Goal: Task Accomplishment & Management: Manage account settings

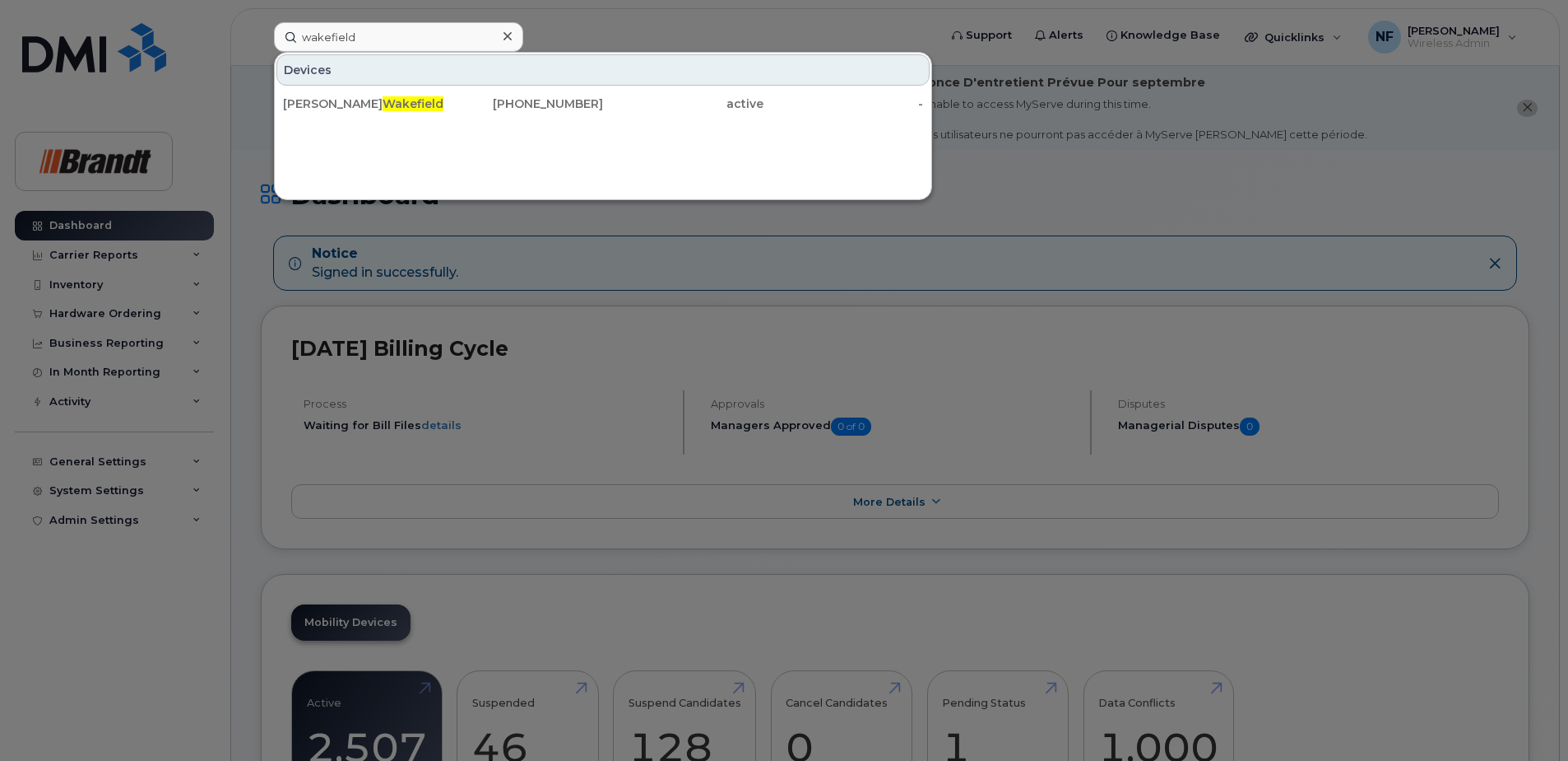
click at [511, 37] on icon at bounding box center [508, 36] width 9 height 13
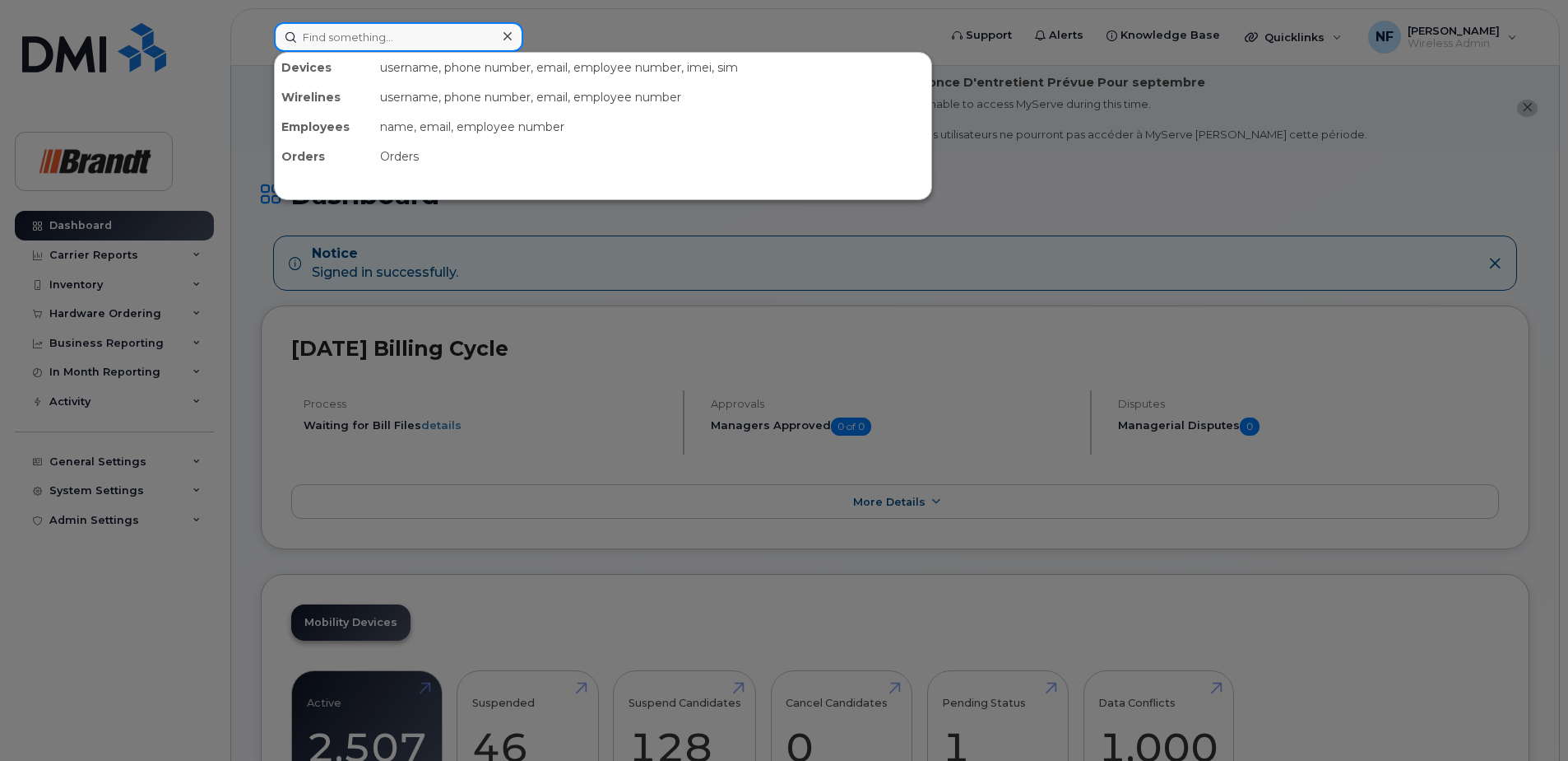
click at [509, 37] on div at bounding box center [399, 37] width 250 height 30
click at [385, 38] on input at bounding box center [399, 37] width 250 height 30
paste input "3064711224"
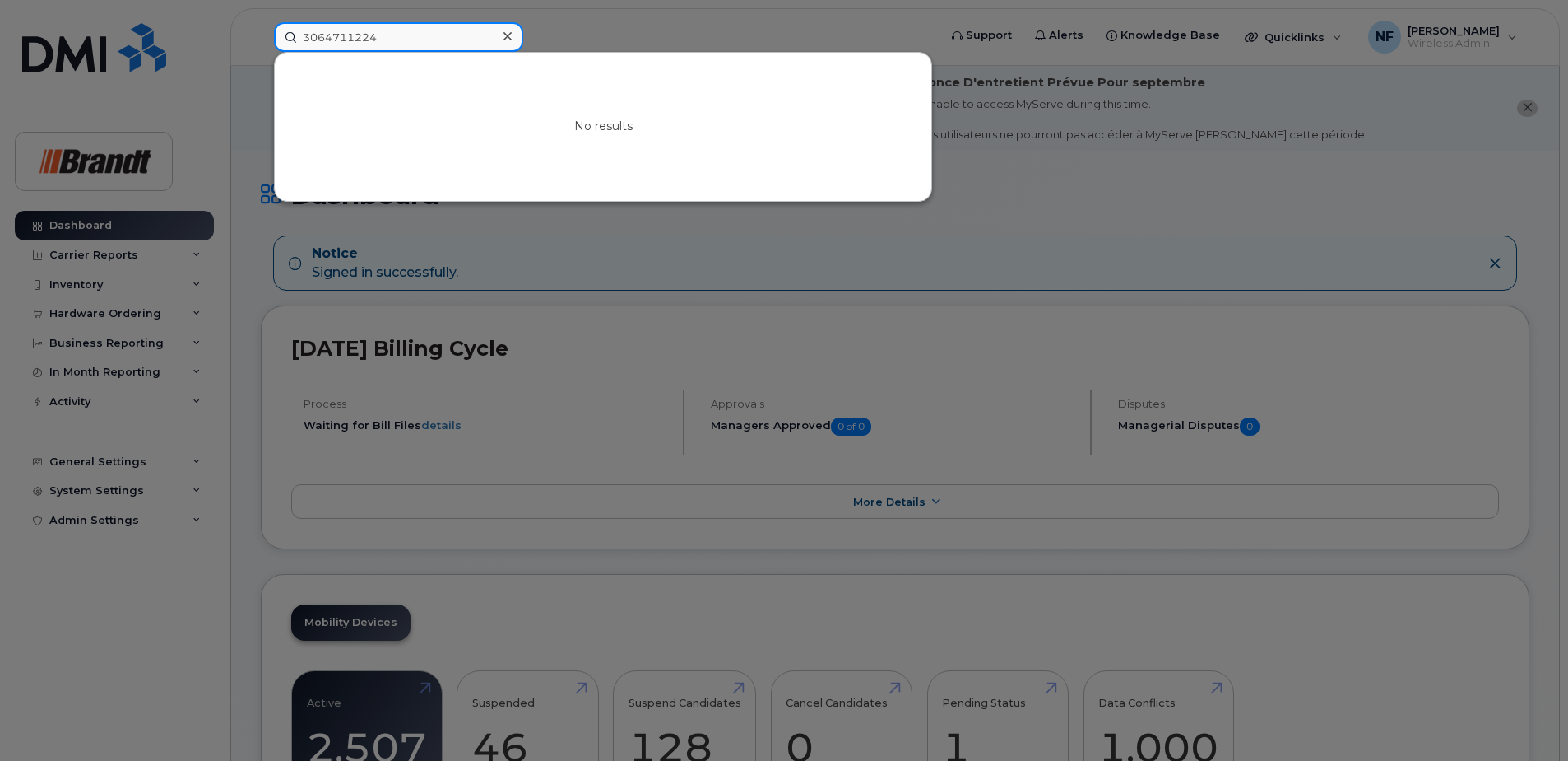
type input "3064711224"
click at [507, 36] on icon at bounding box center [508, 37] width 9 height 9
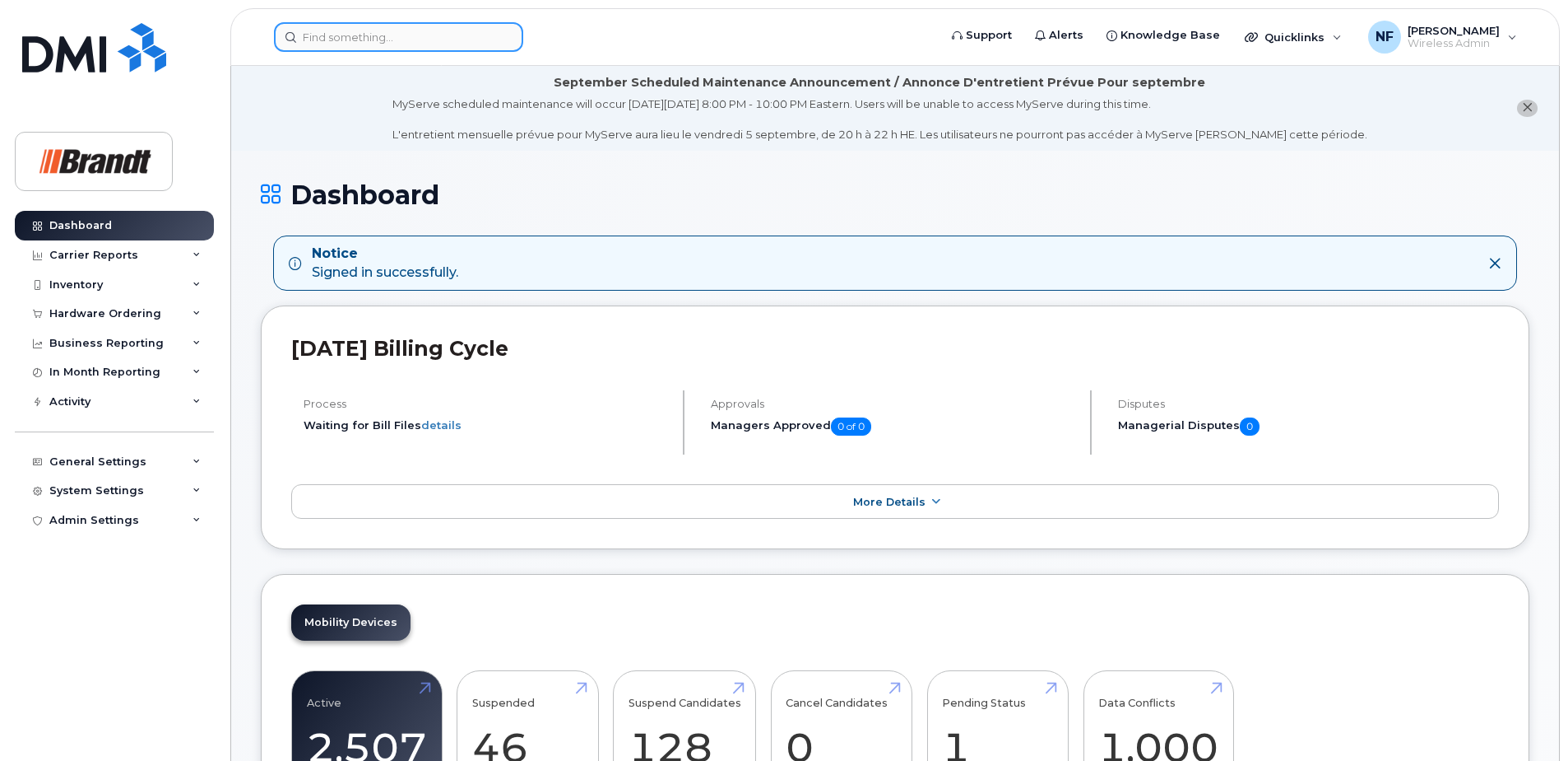
click at [491, 39] on input at bounding box center [399, 37] width 250 height 30
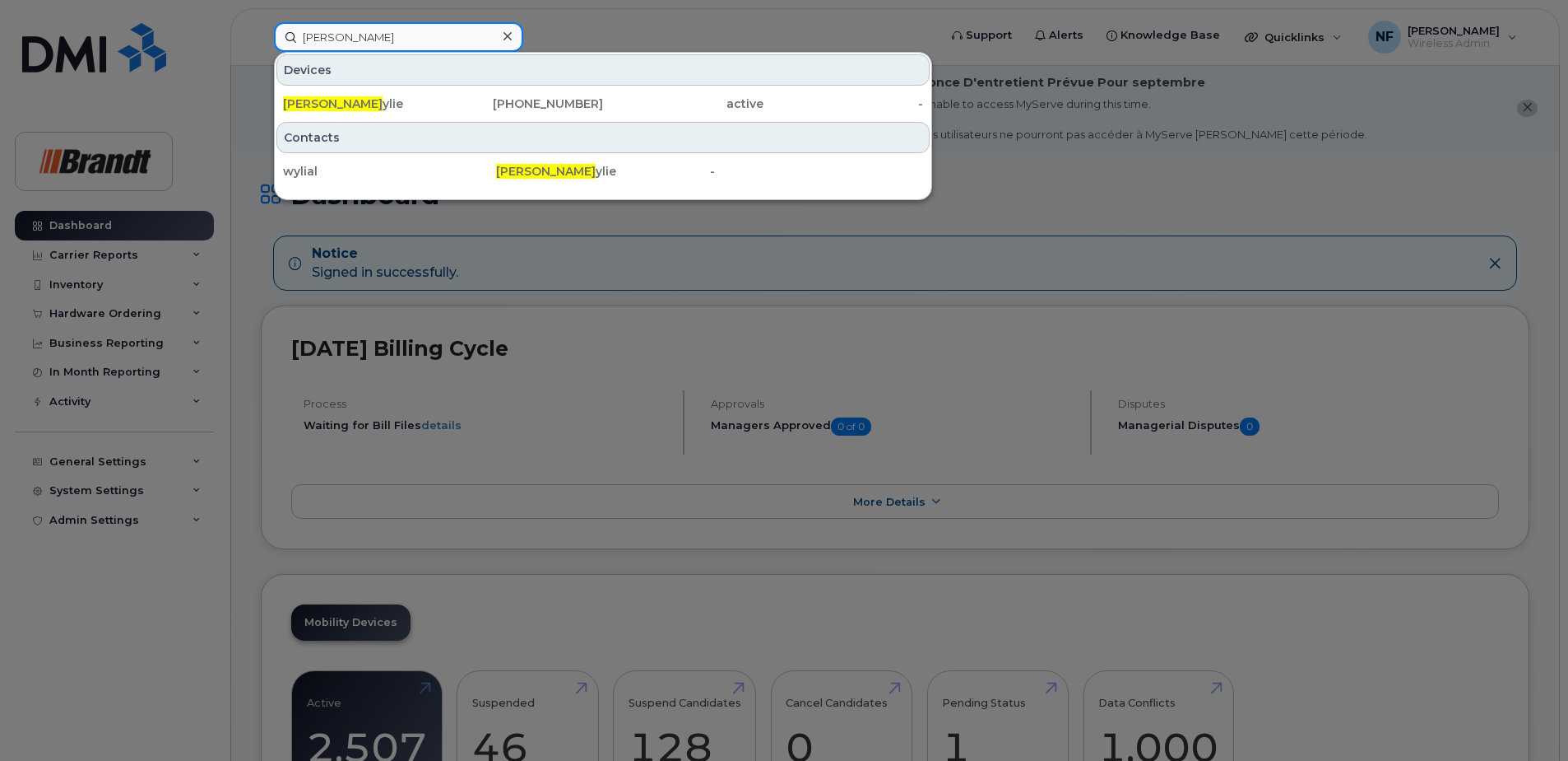
click at [459, 40] on input "allen w" at bounding box center [399, 37] width 250 height 30
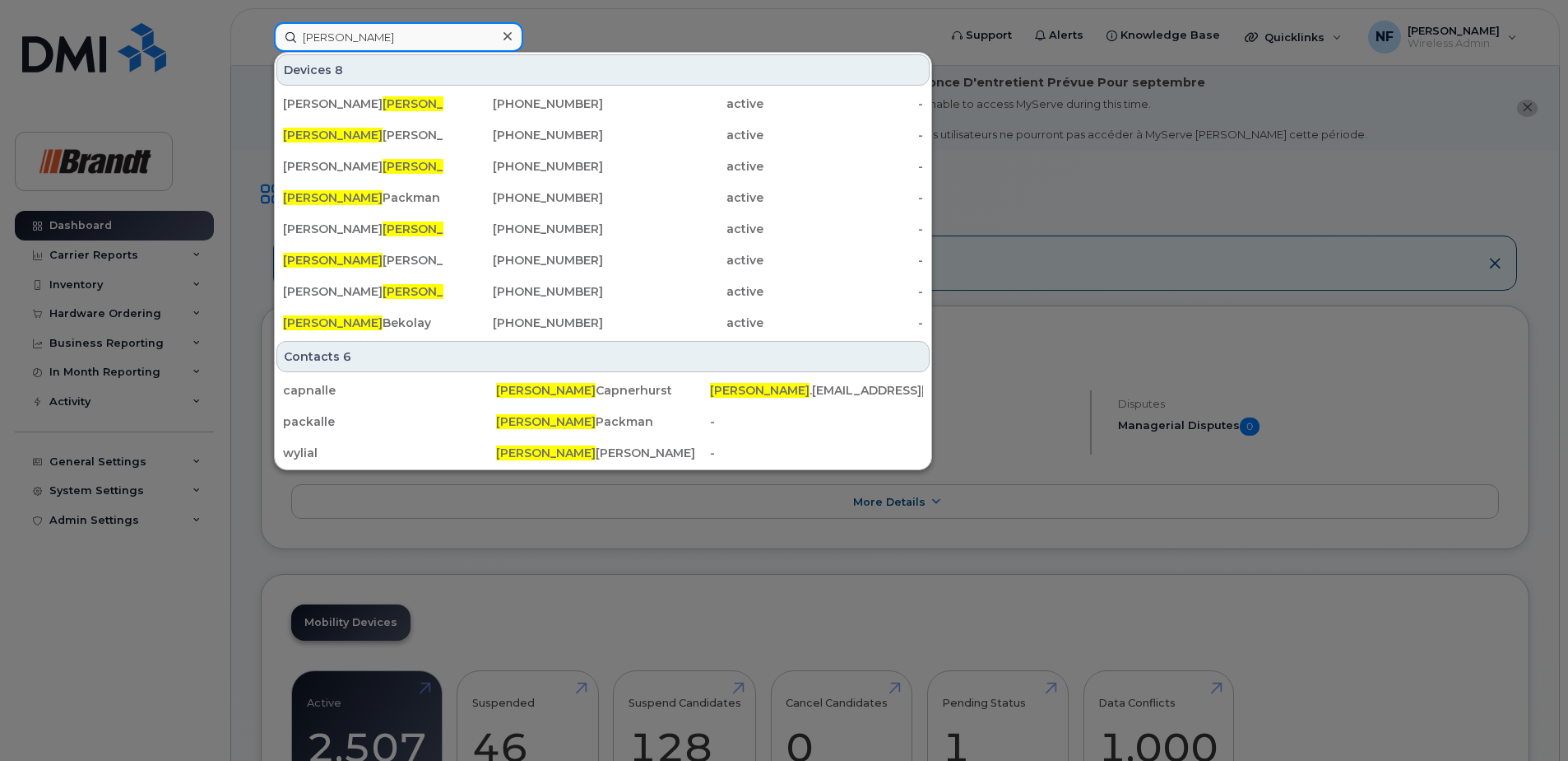
type input "allen"
click at [505, 33] on icon at bounding box center [508, 37] width 9 height 9
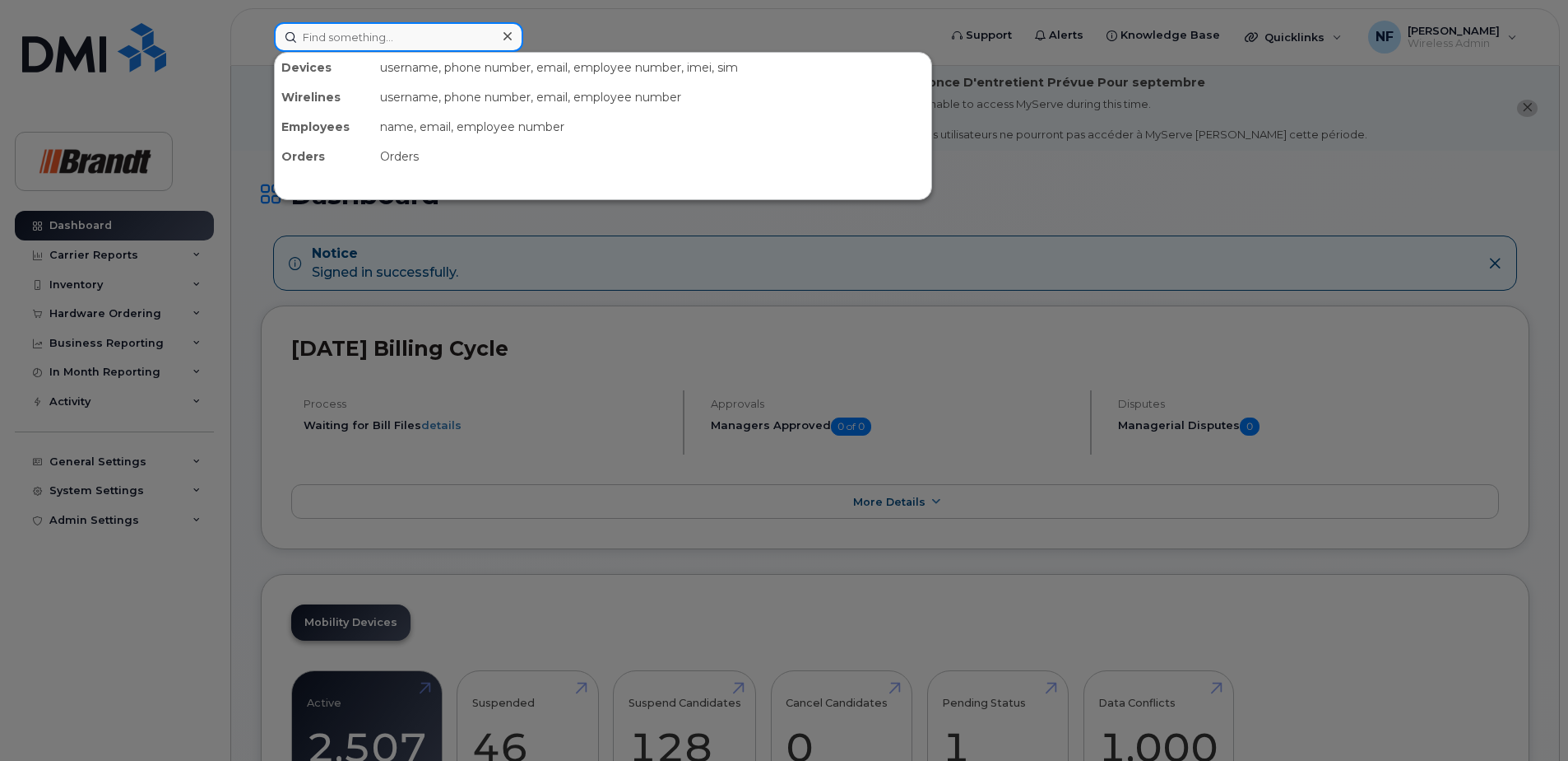
click at [387, 39] on input at bounding box center [399, 37] width 250 height 30
click at [445, 36] on input at bounding box center [399, 37] width 250 height 30
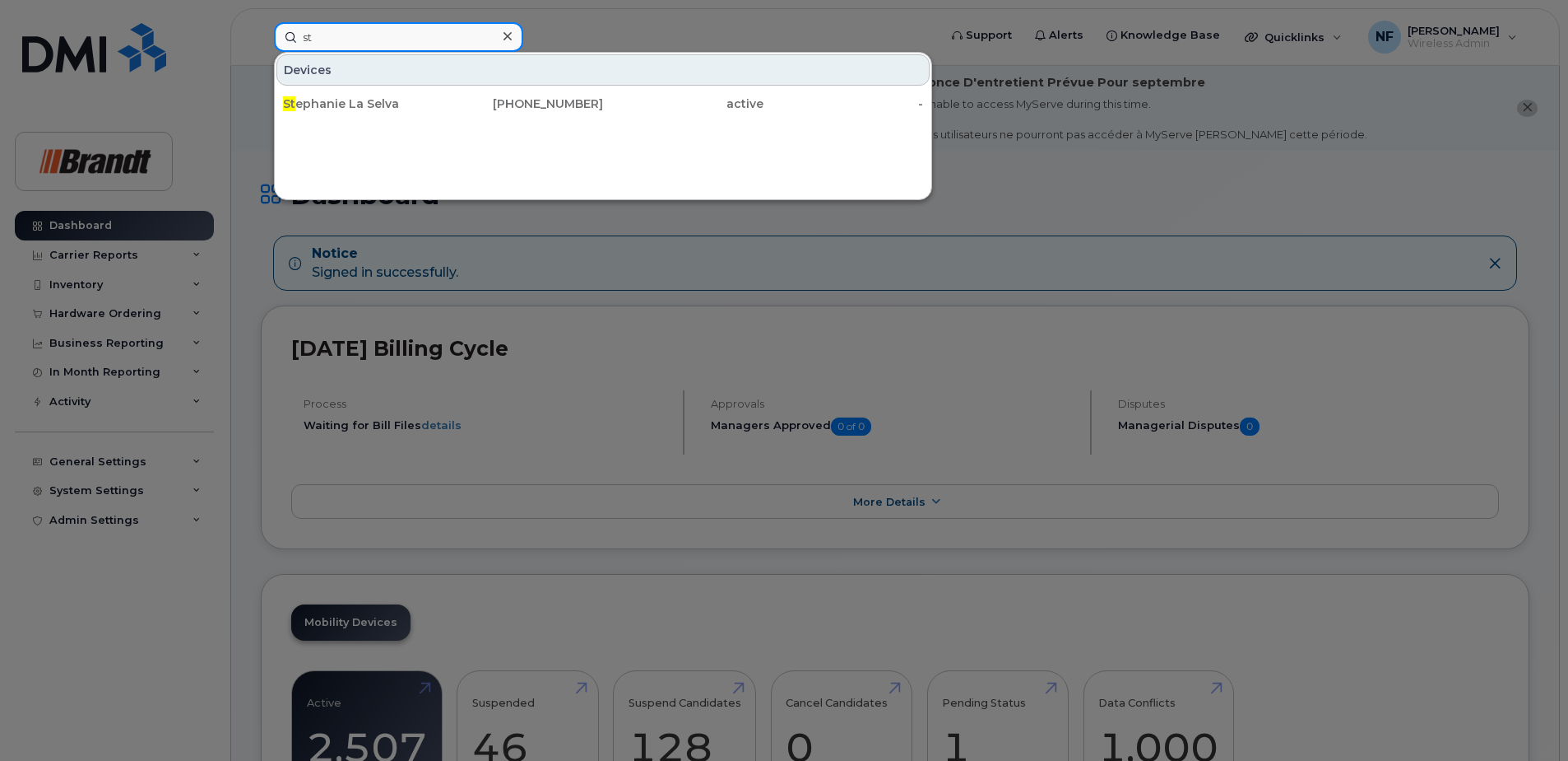
type input "s"
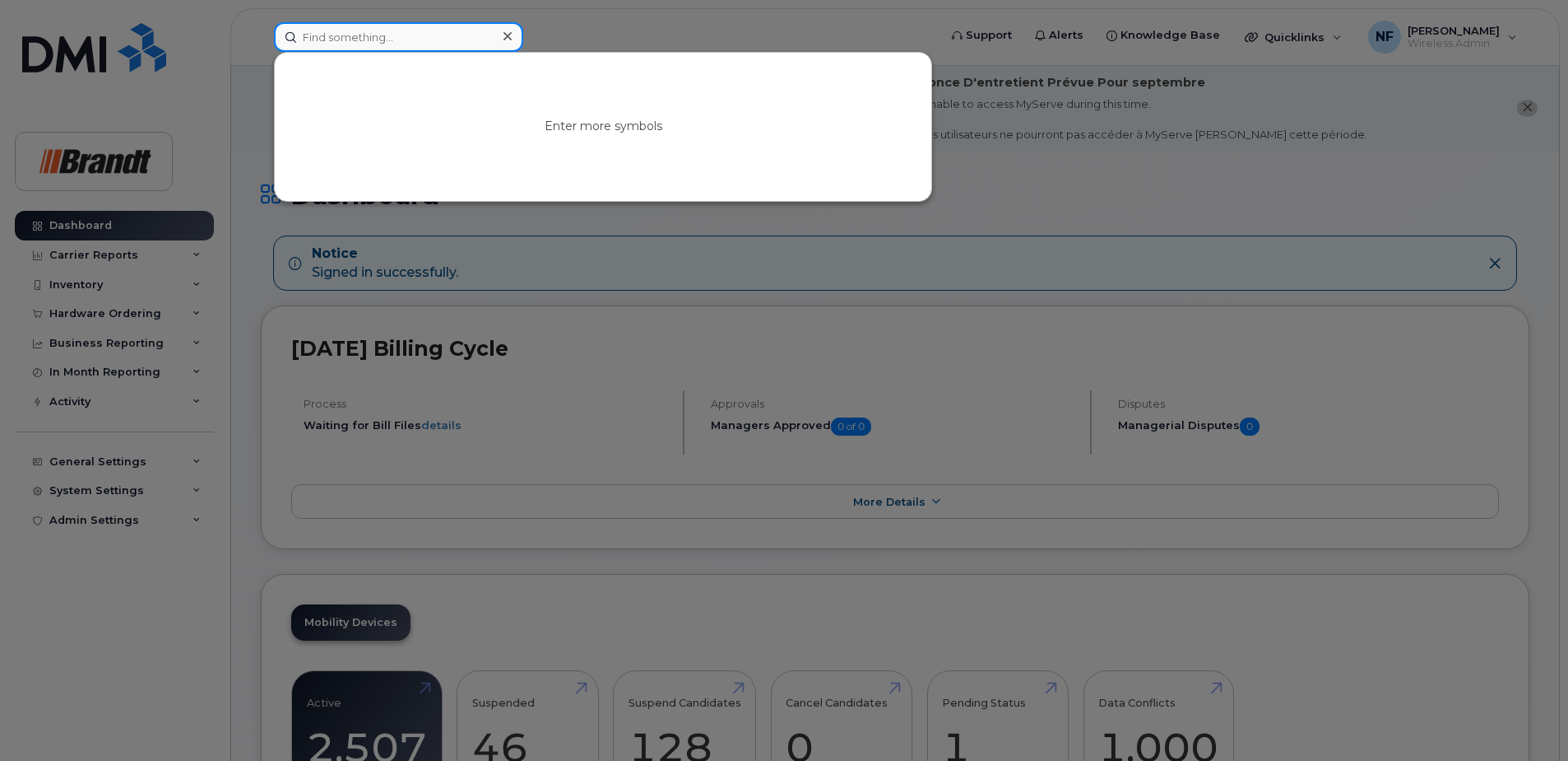
click at [405, 39] on input at bounding box center [399, 37] width 250 height 30
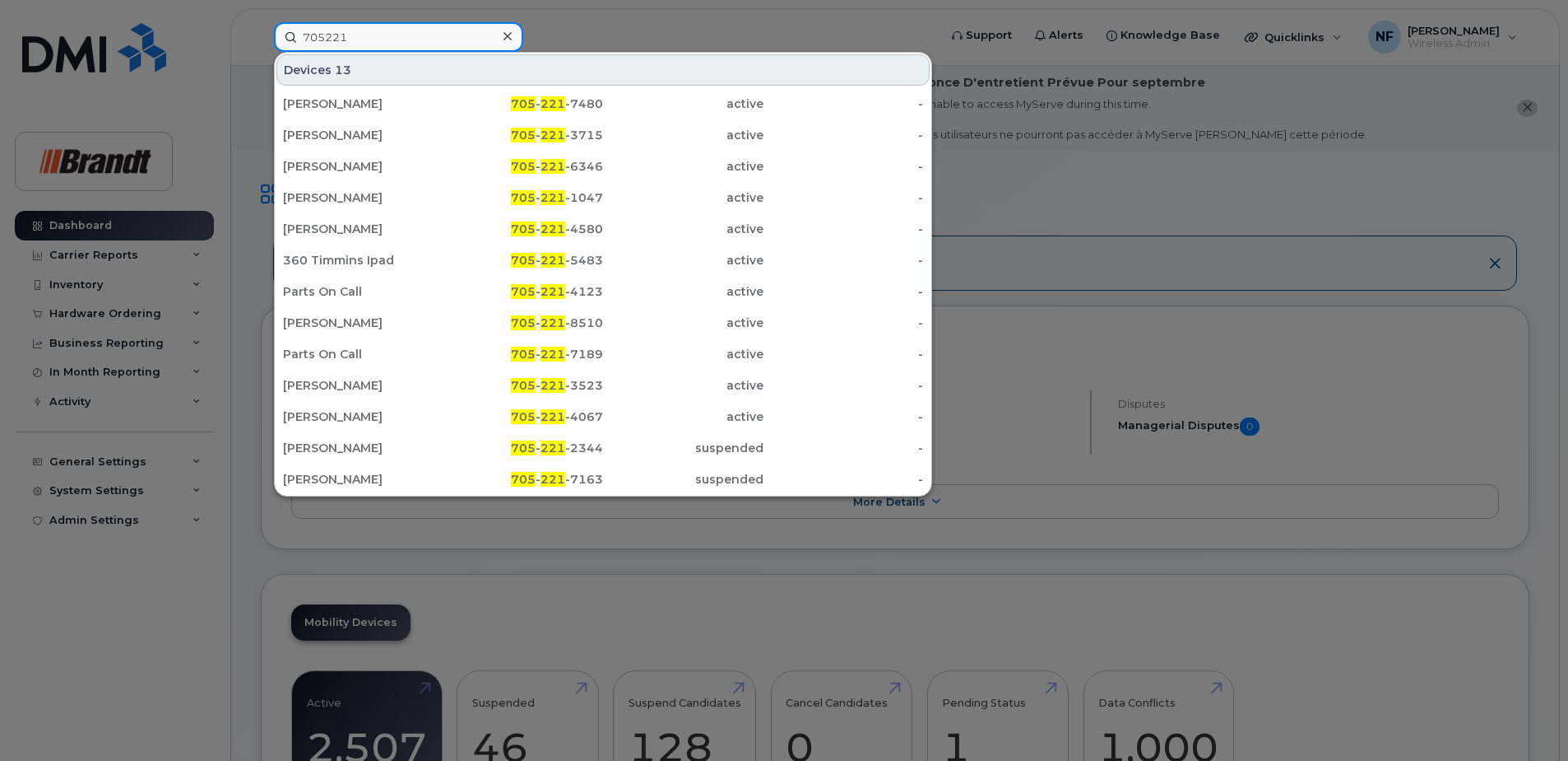
type input "705221"
click at [396, 417] on div "Allen Wylie" at bounding box center [363, 416] width 161 height 16
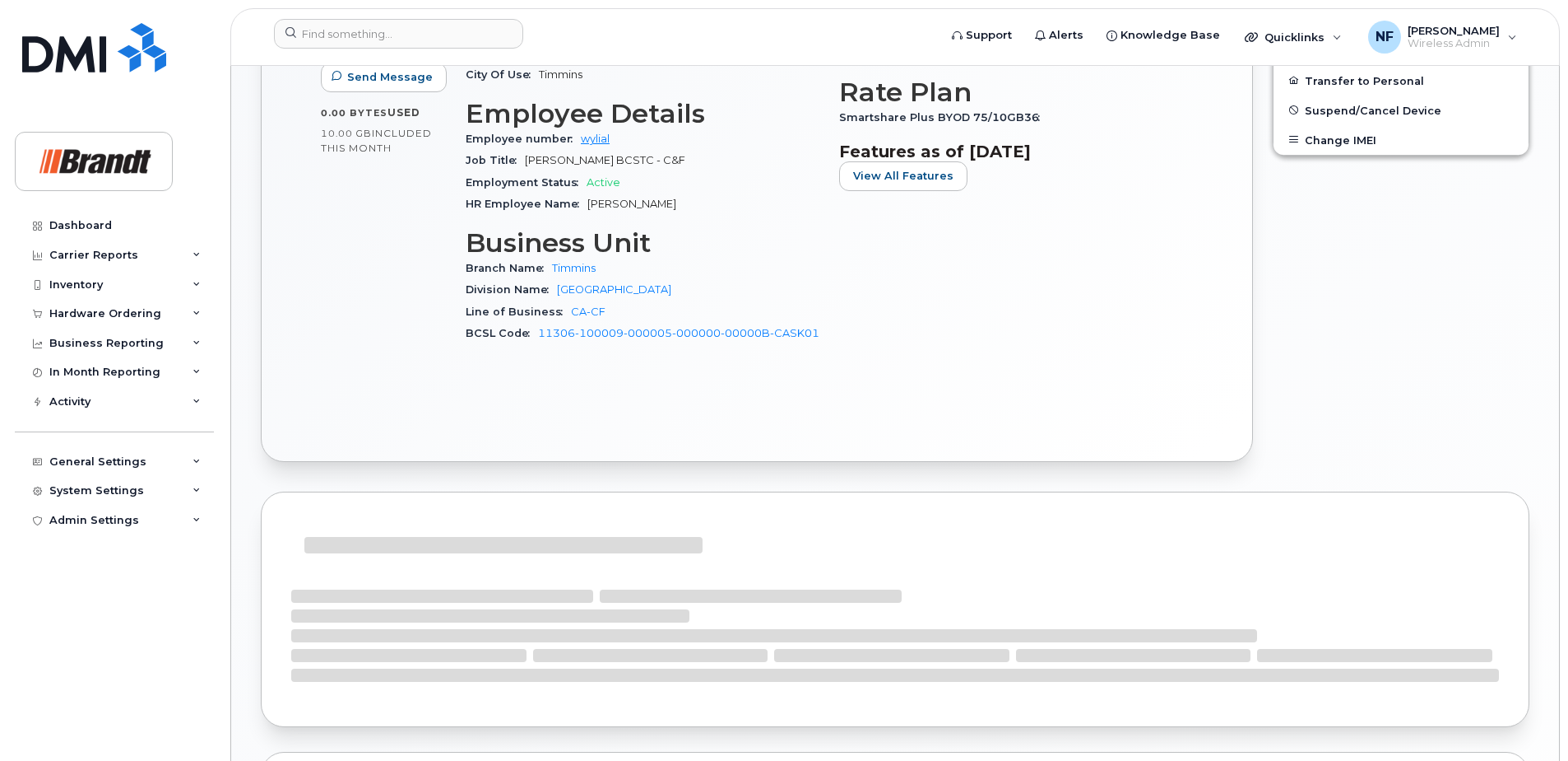
scroll to position [1153, 0]
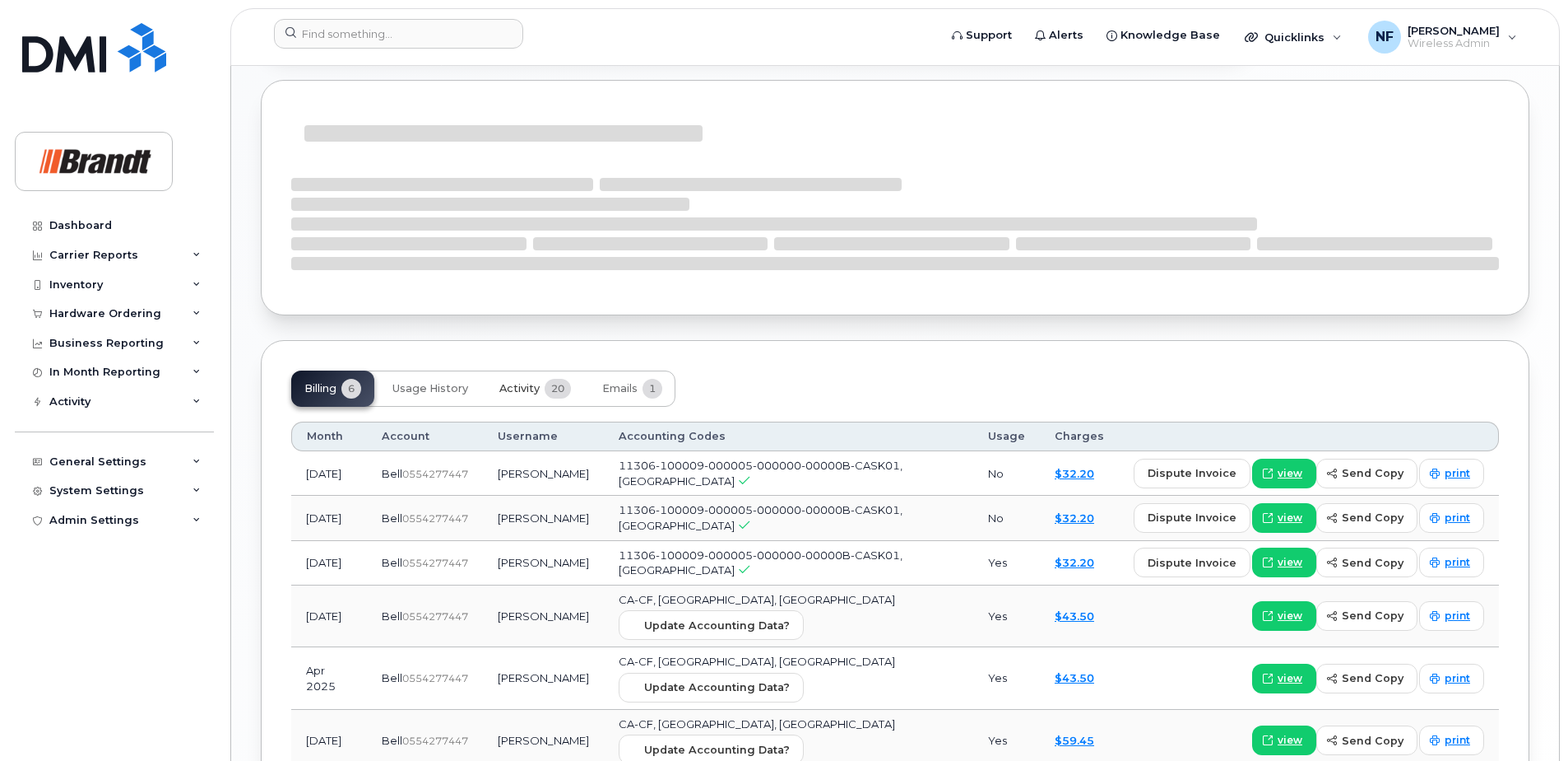
click at [529, 389] on span "Activity" at bounding box center [519, 388] width 40 height 13
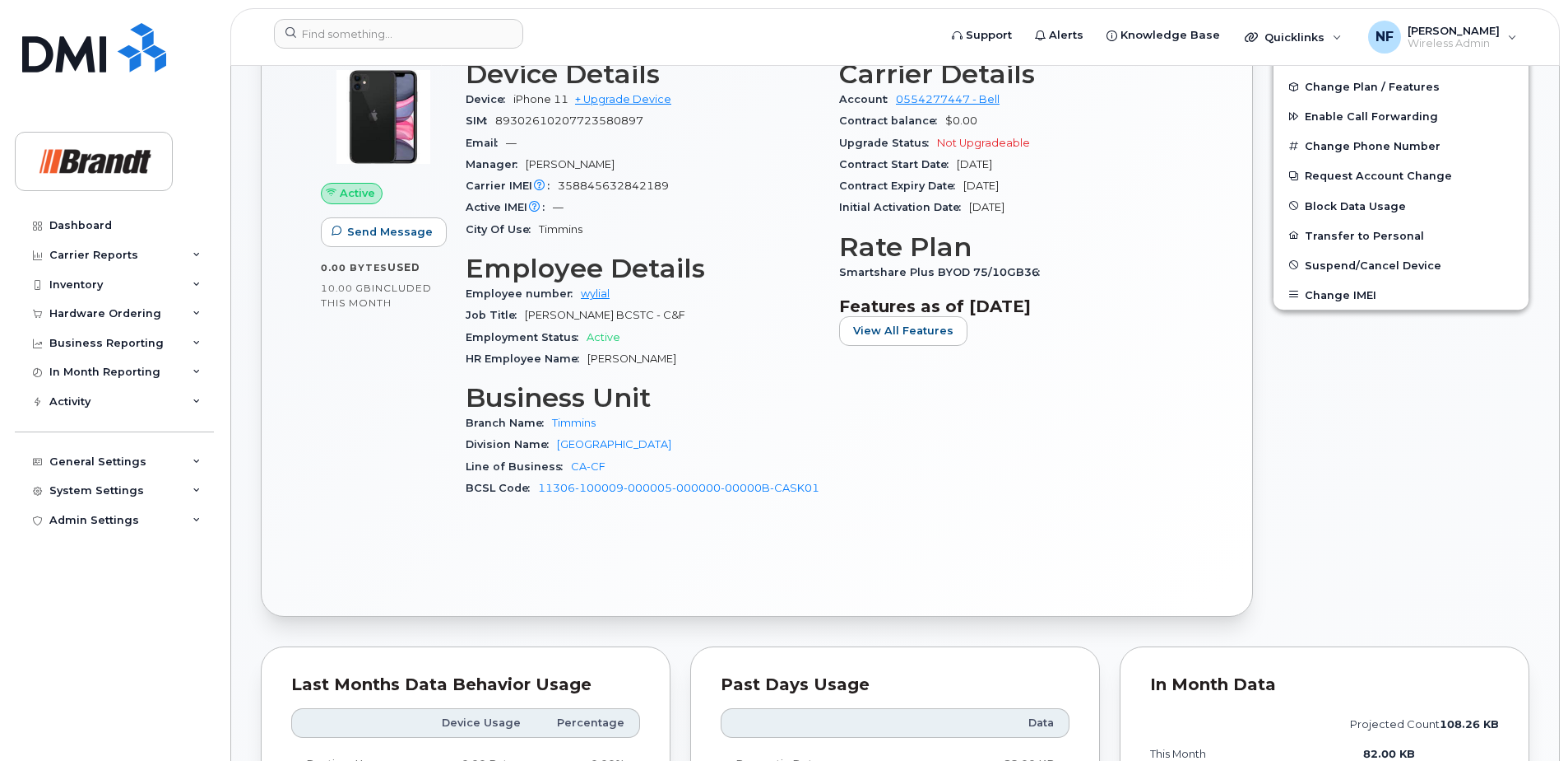
scroll to position [339, 0]
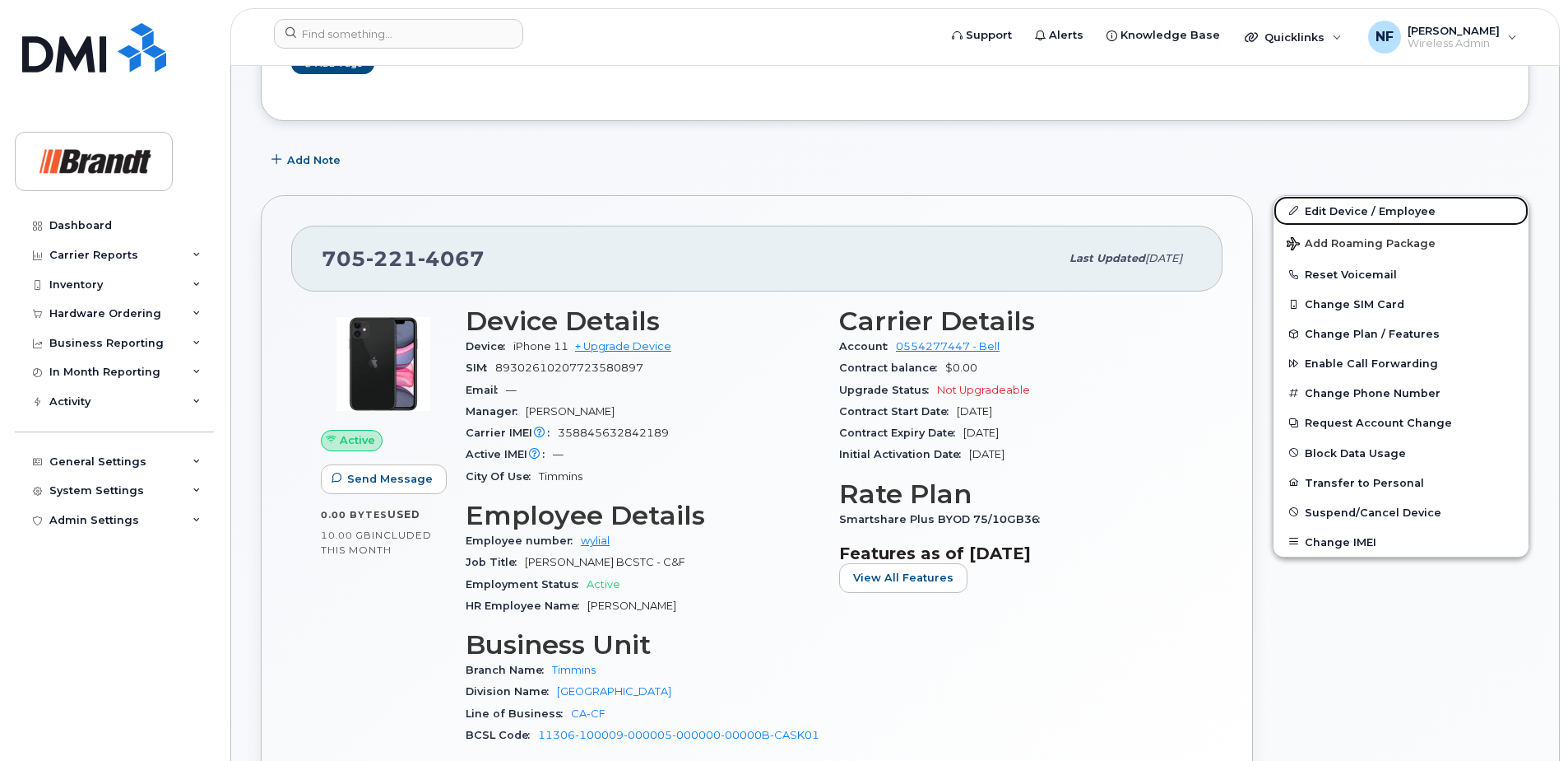
drag, startPoint x: 1385, startPoint y: 208, endPoint x: 1376, endPoint y: 210, distance: 9.2
click at [1385, 208] on link "Edit Device / Employee" at bounding box center [1401, 210] width 255 height 30
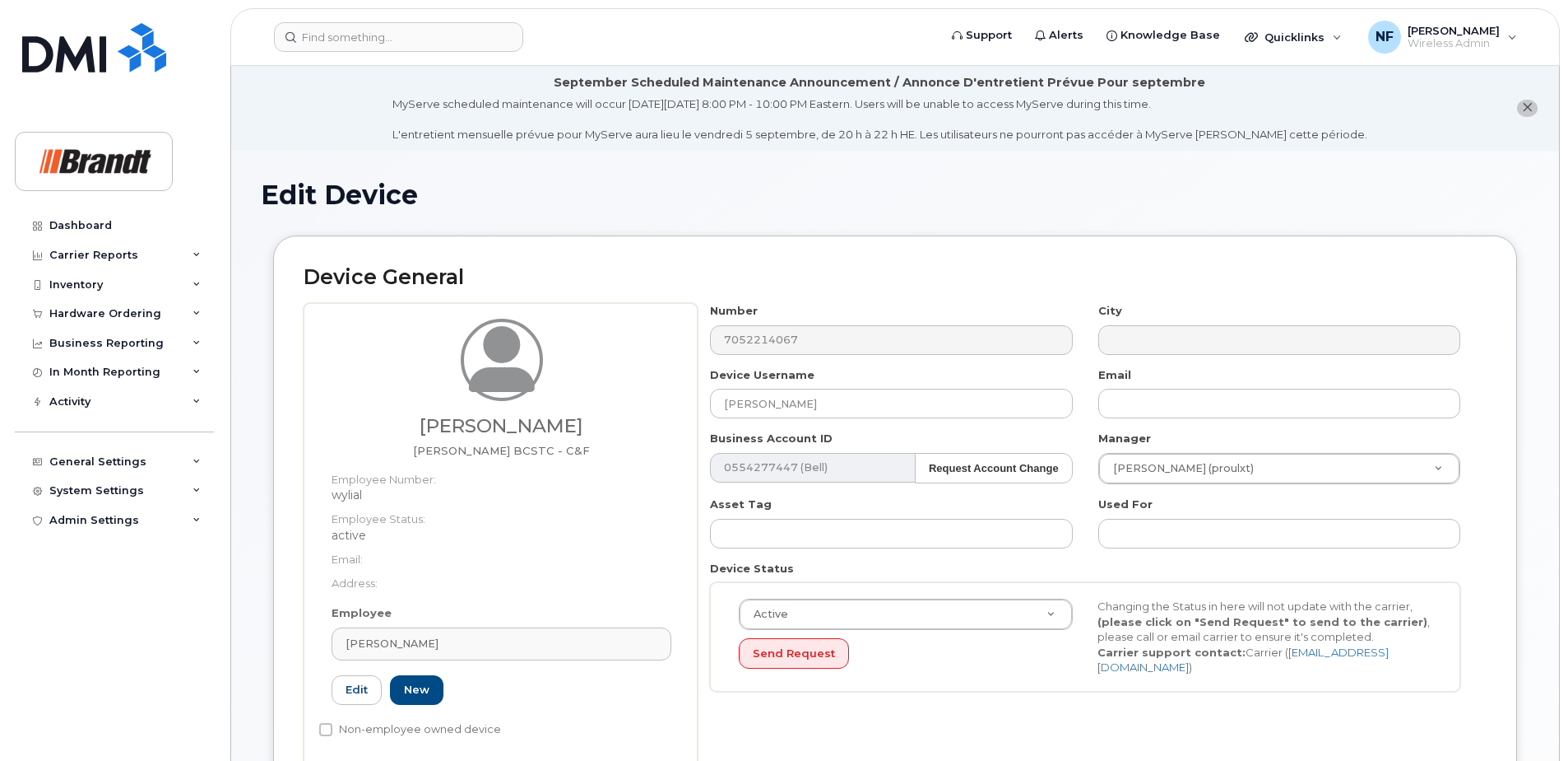
select select "34499224"
select select "34499245"
select select "35155013"
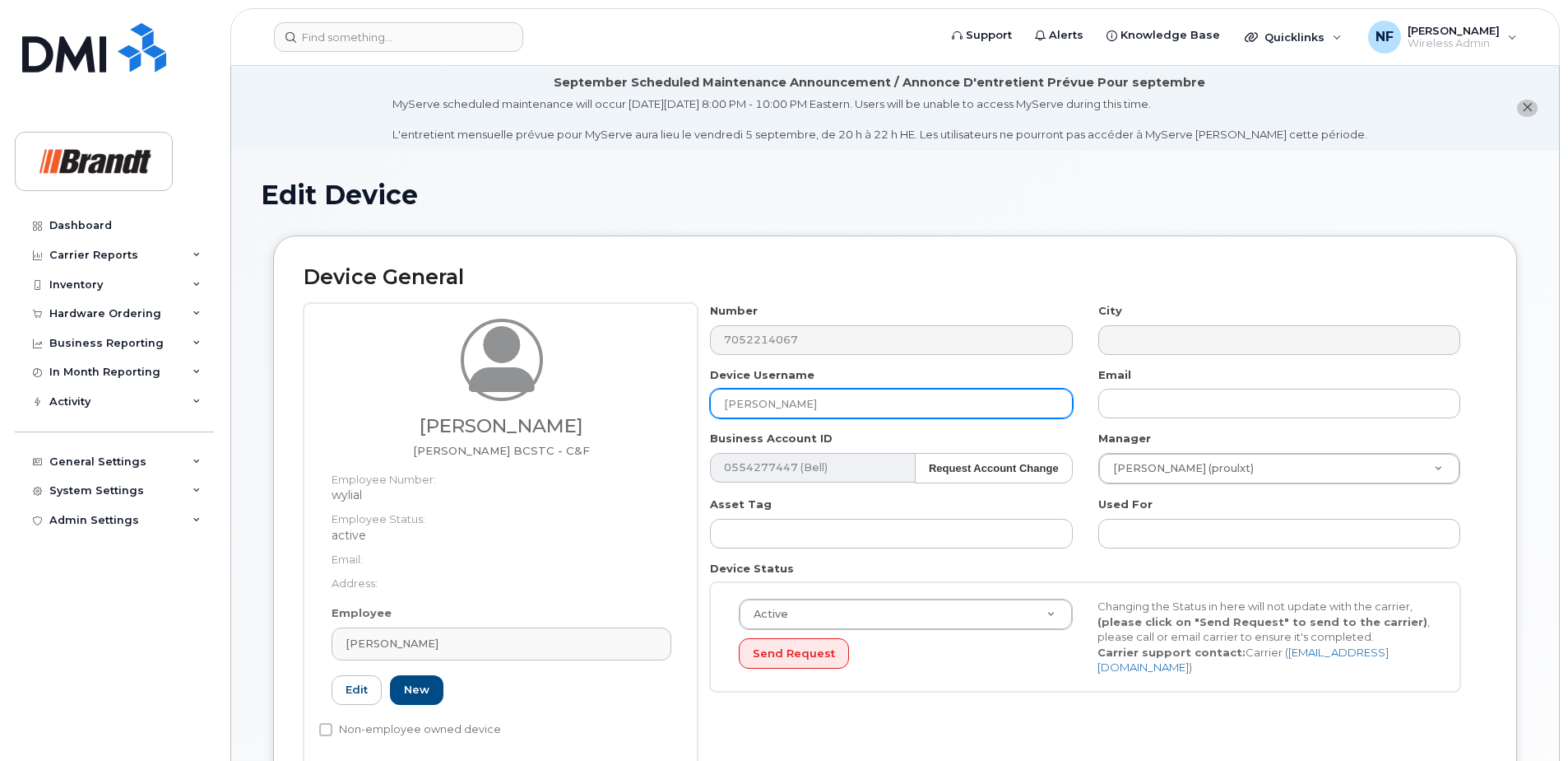
drag, startPoint x: 785, startPoint y: 410, endPoint x: 672, endPoint y: 411, distance: 113.0
click at [672, 411] on div "Allen Wylie Fieldman BCSTC - C&F Employee Number: wylial Employee Status: activ…" at bounding box center [895, 534] width 1183 height 464
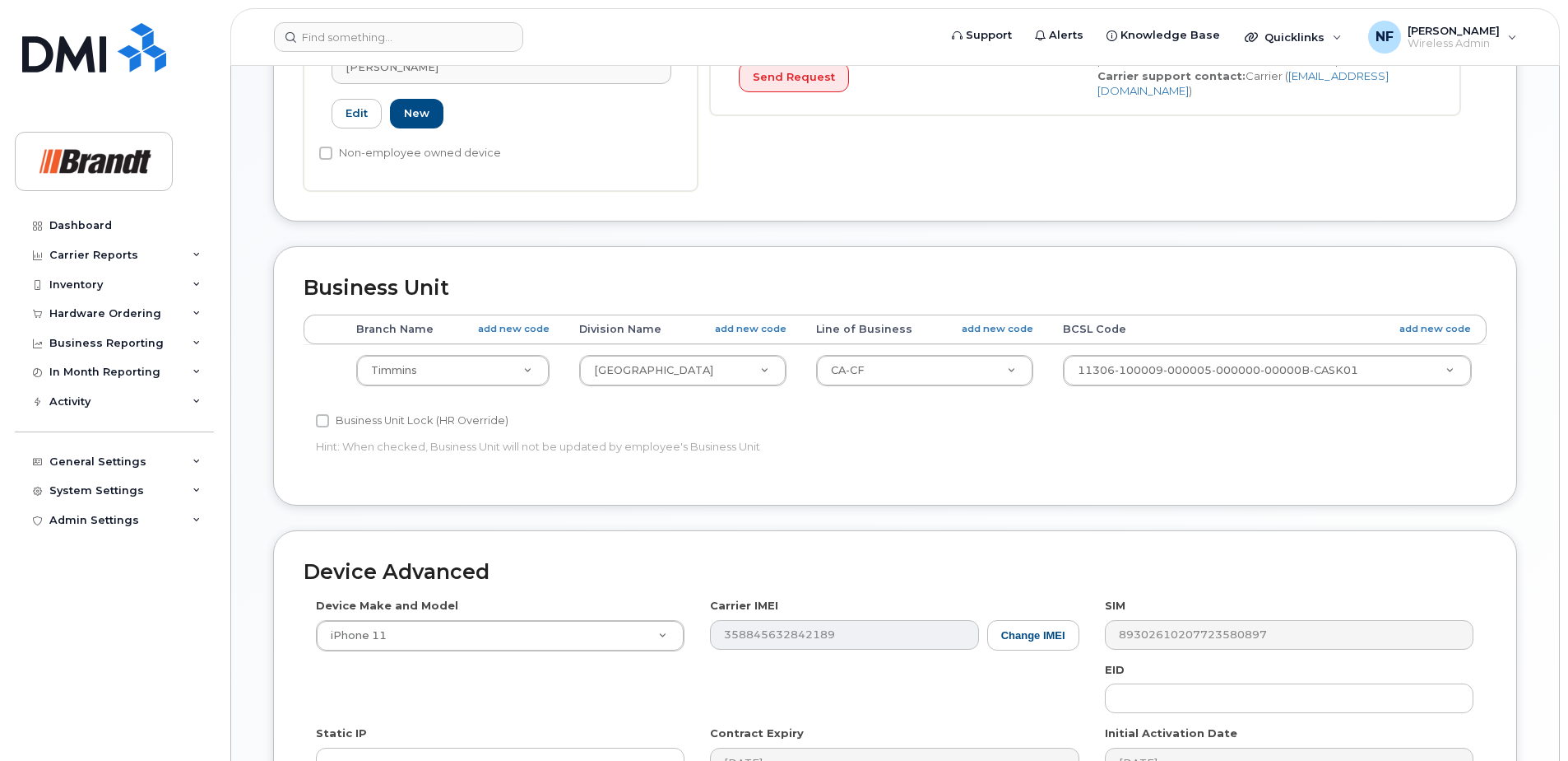
scroll to position [836, 0]
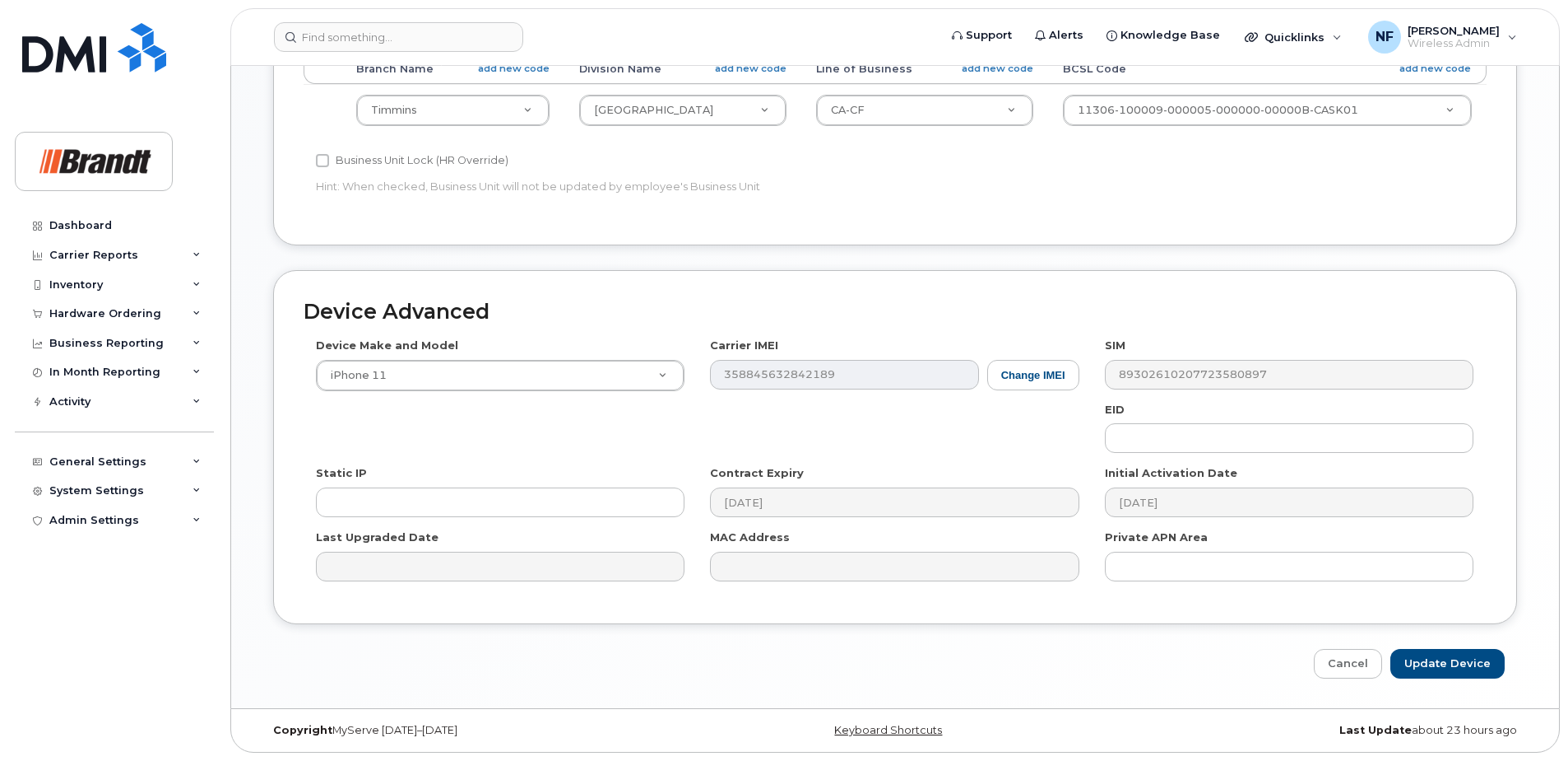
type input "[PERSON_NAME]"
click at [1425, 664] on input "Update Device" at bounding box center [1448, 664] width 115 height 31
type input "Saving..."
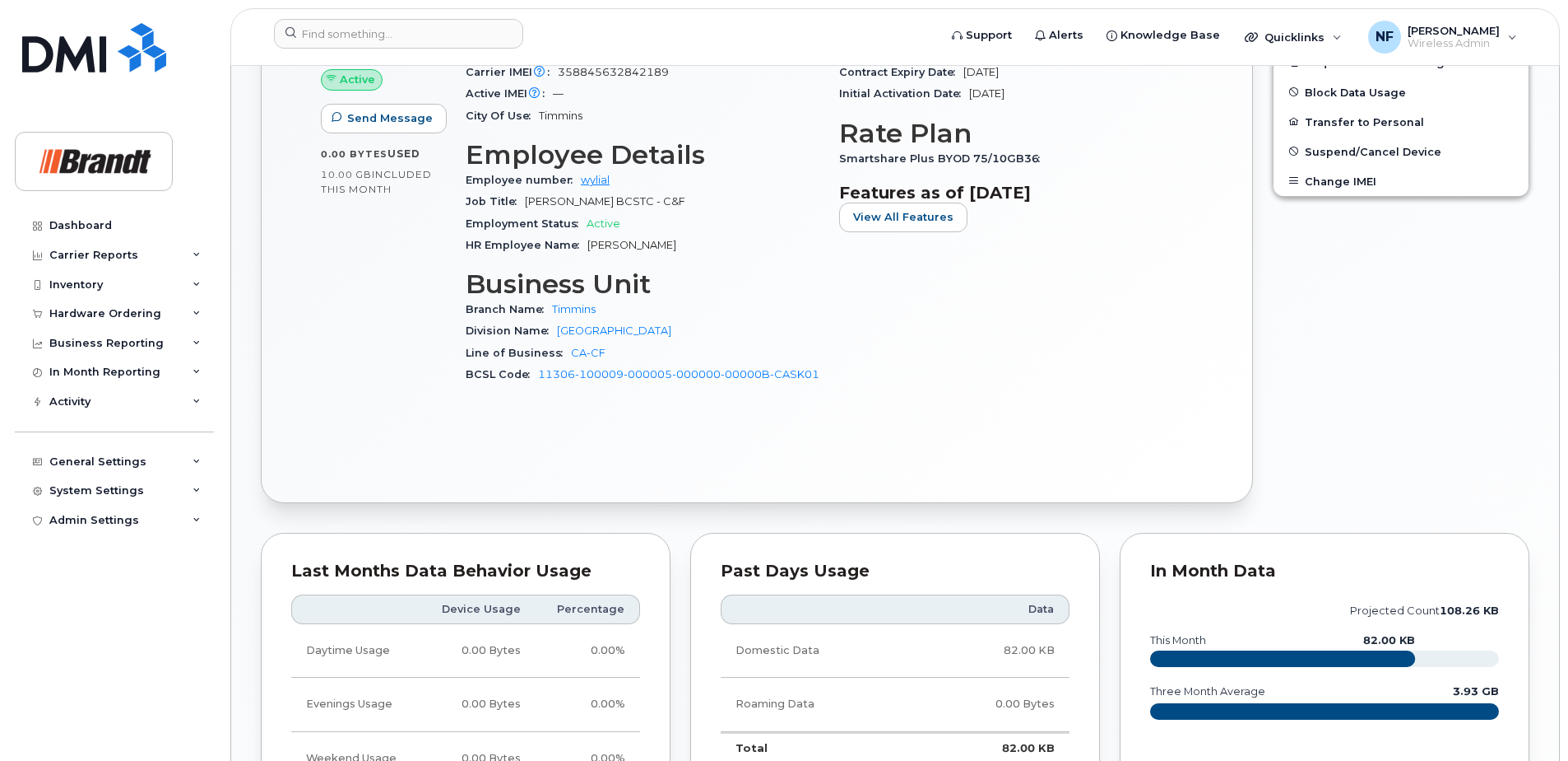
scroll to position [370, 0]
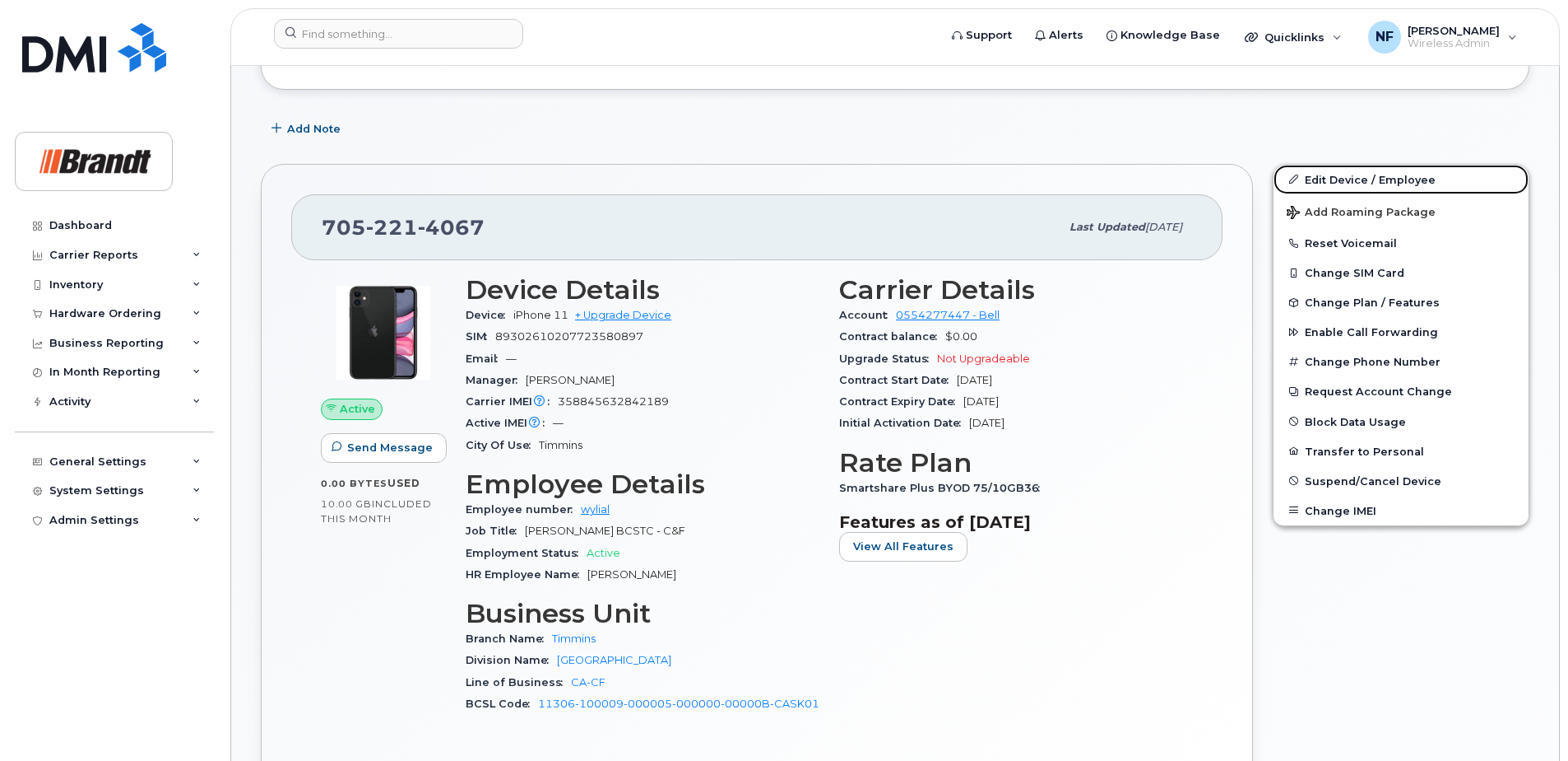
click at [1368, 182] on link "Edit Device / Employee" at bounding box center [1401, 180] width 255 height 30
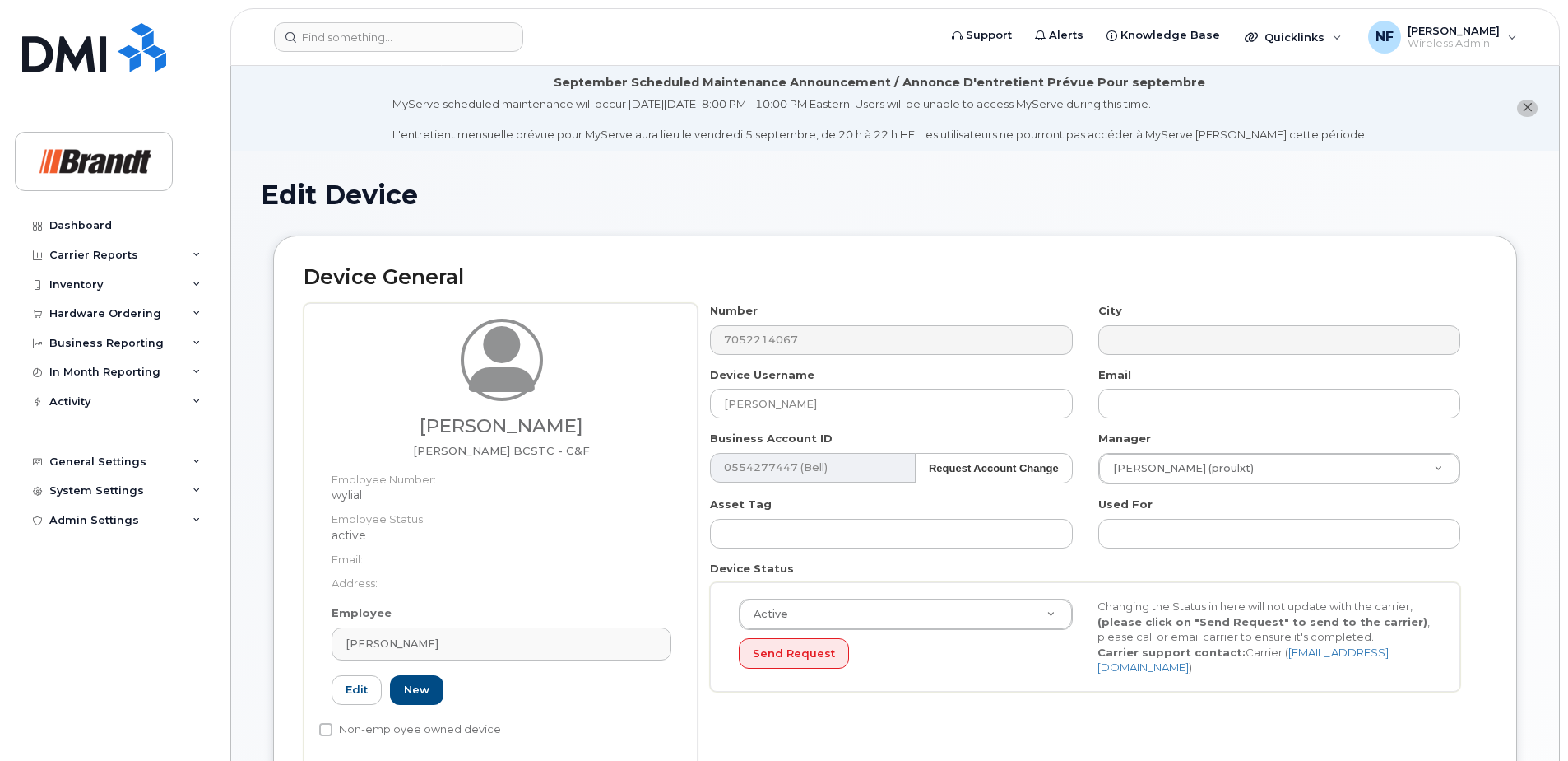
select select "34499224"
select select "34499245"
select select "35155013"
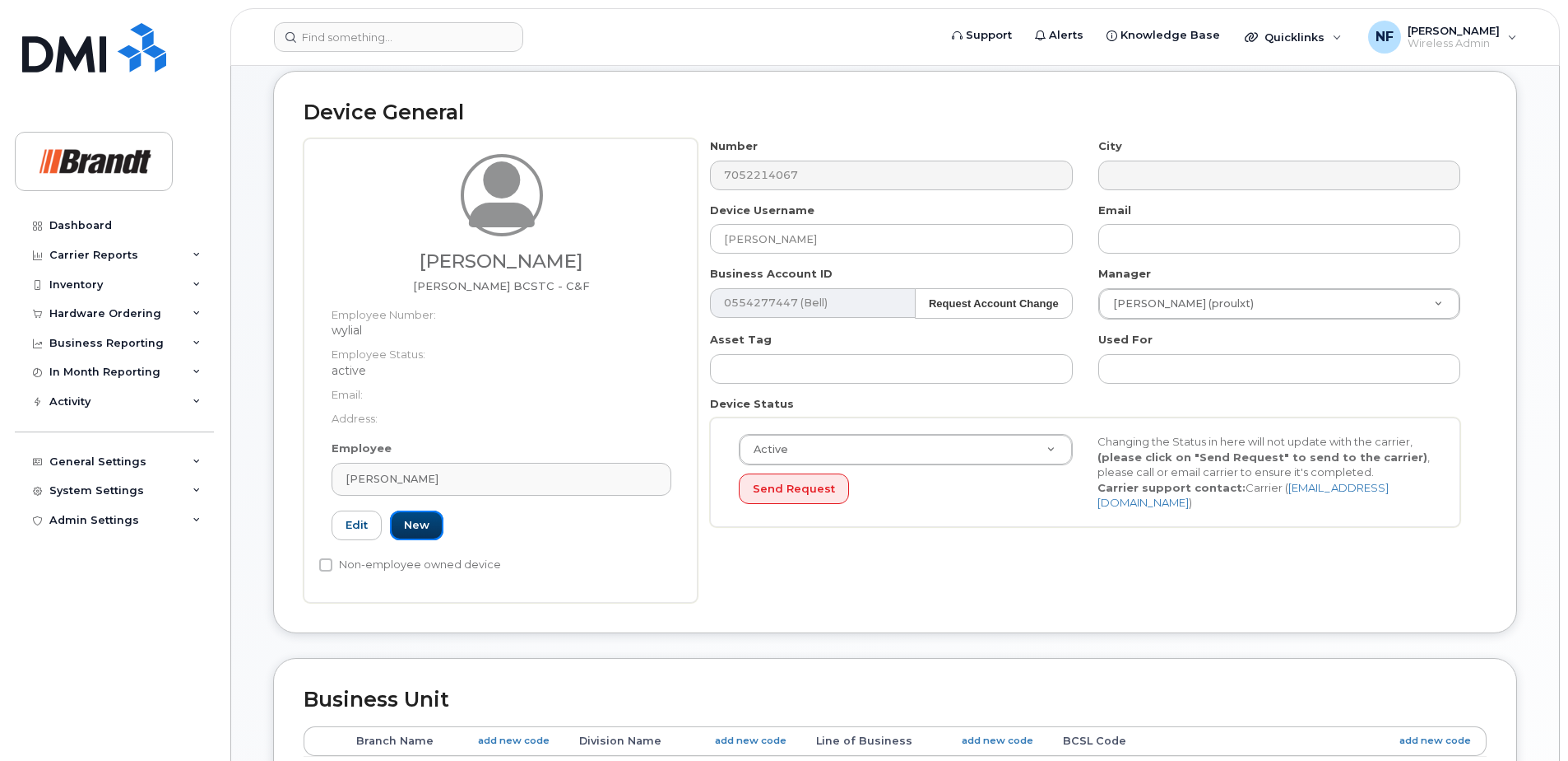
click at [406, 524] on link "New" at bounding box center [416, 526] width 54 height 31
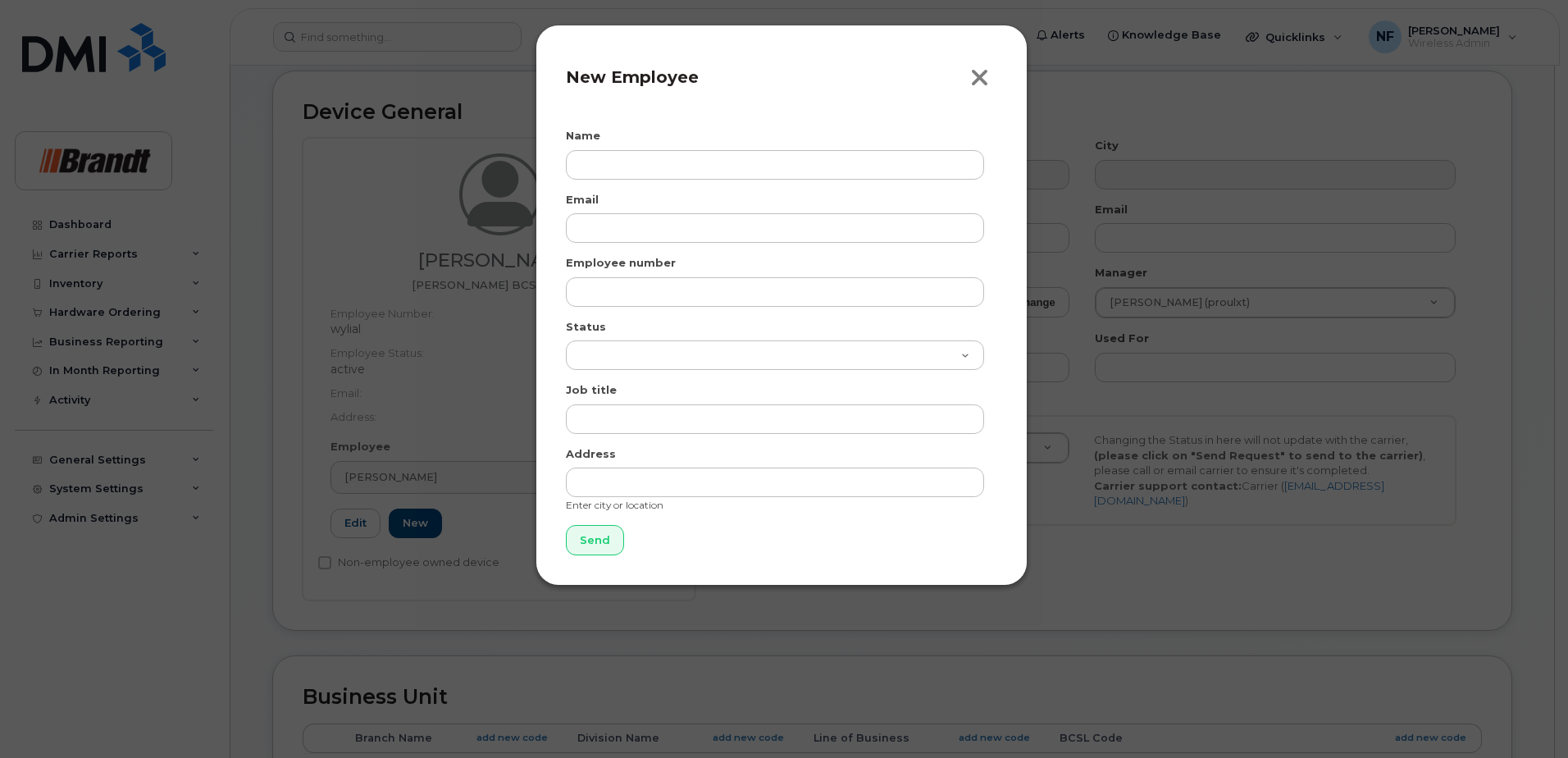
click at [972, 83] on icon "button" at bounding box center [979, 78] width 19 height 25
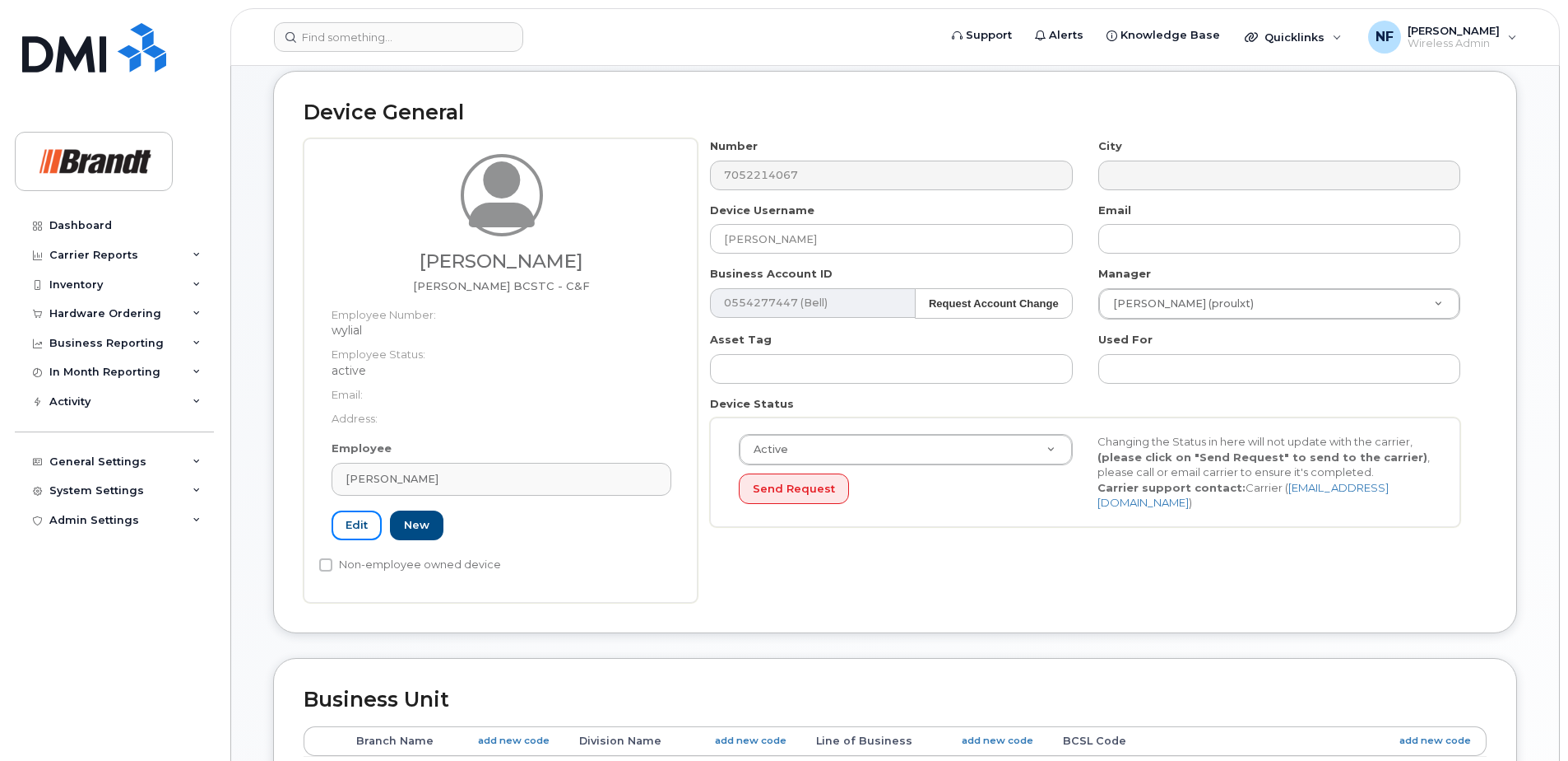
click at [375, 528] on link "Edit" at bounding box center [356, 526] width 50 height 31
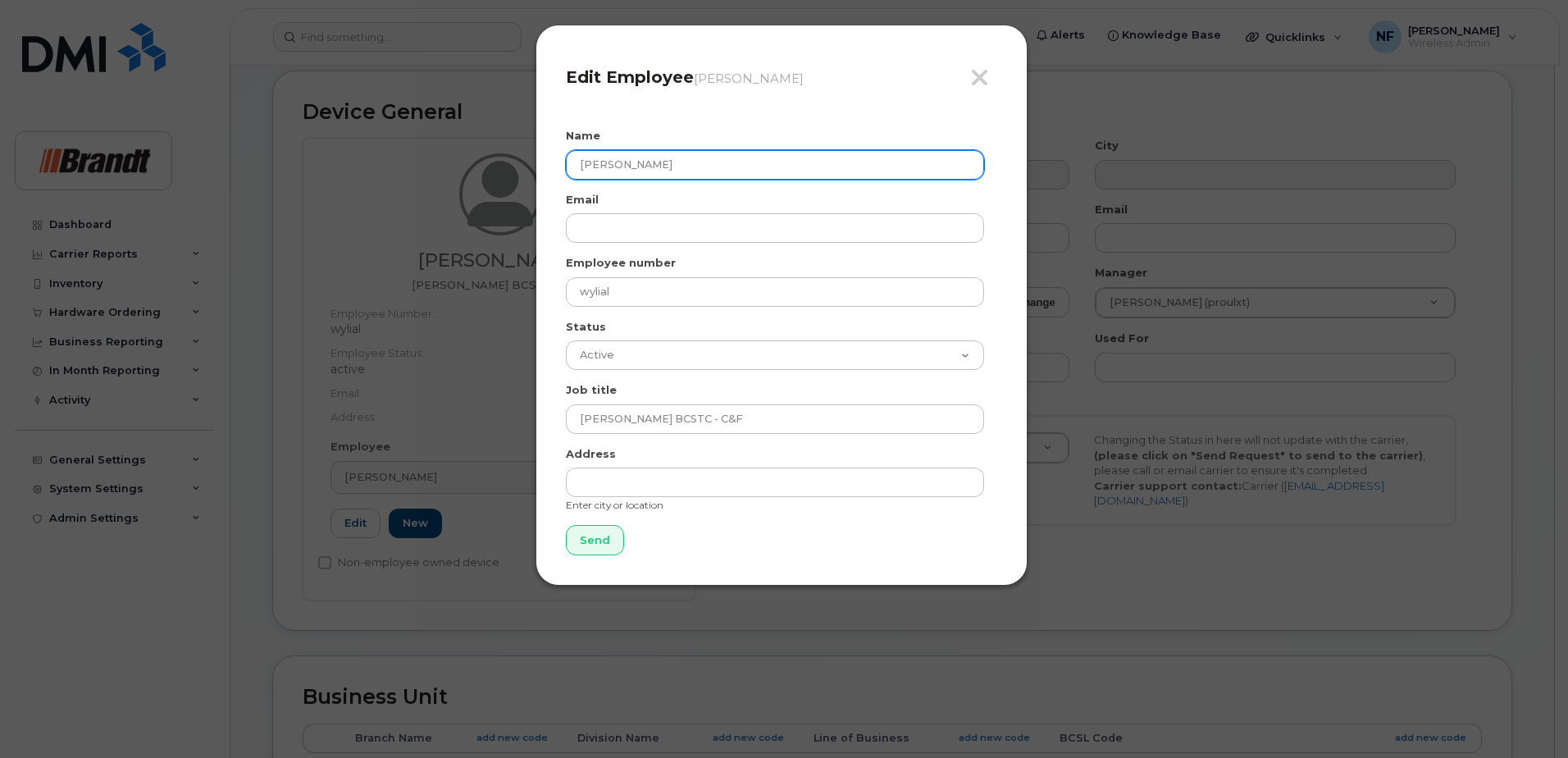
drag, startPoint x: 672, startPoint y: 164, endPoint x: 597, endPoint y: 170, distance: 75.2
click at [597, 170] on input "Allen Wylie" at bounding box center [774, 164] width 418 height 30
type input "A"
type input "Stephanie Fortin"
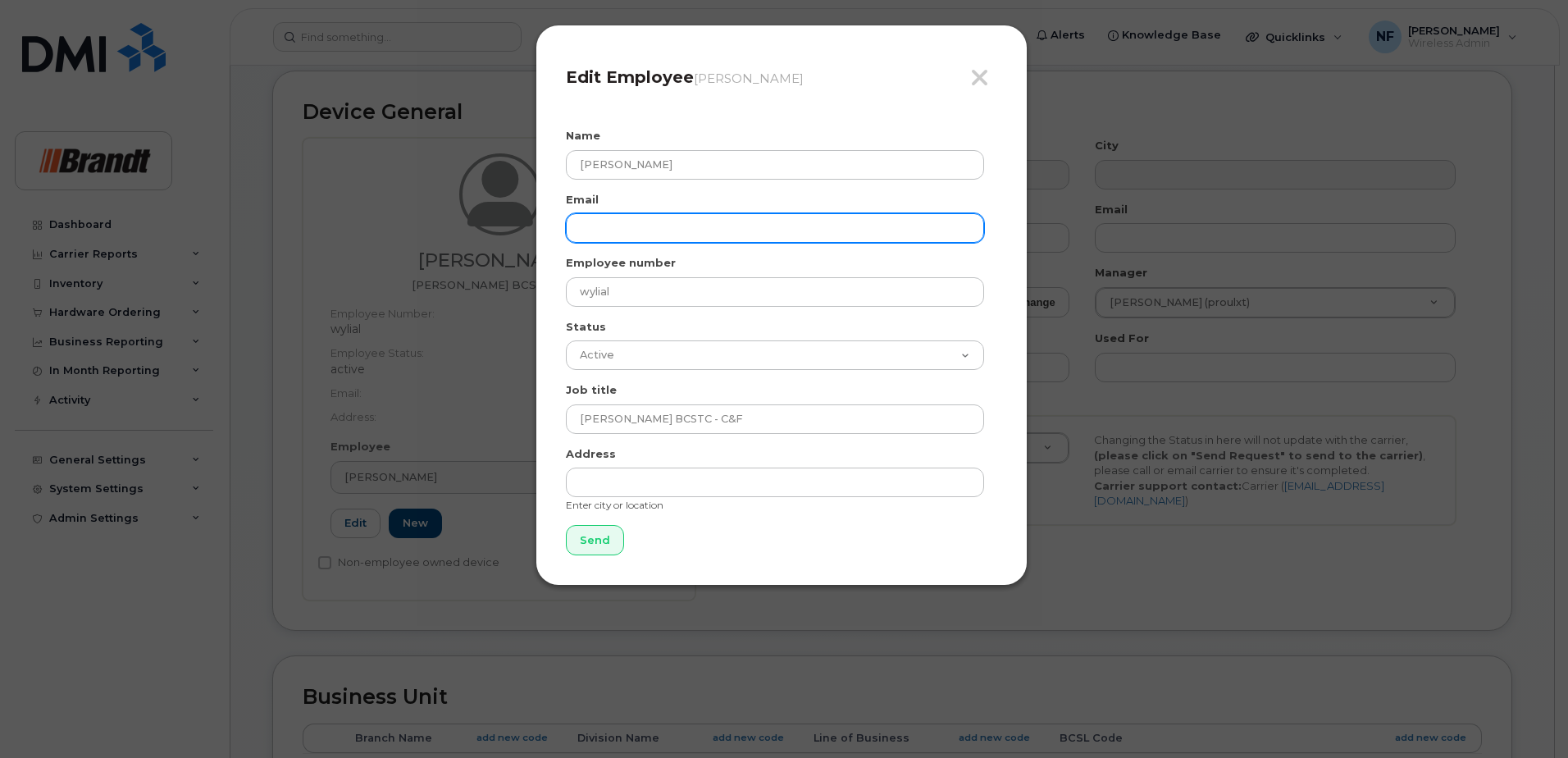
click at [623, 219] on input "email" at bounding box center [774, 227] width 418 height 30
paste input "Stephanie.Fortin@brandt.ca"
type input "Stephanie.Fortin@brandt.ca"
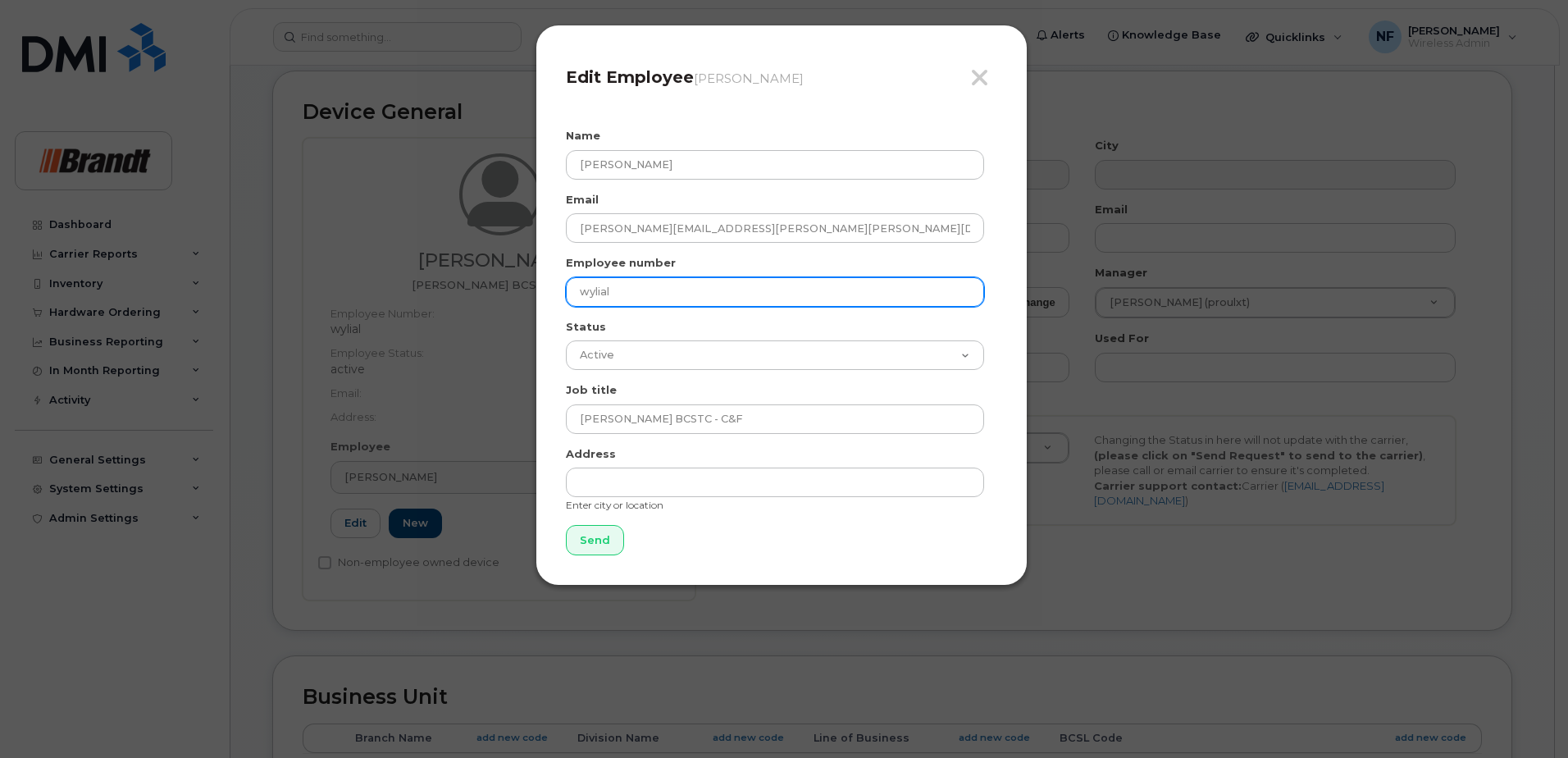
click at [690, 284] on input "wylial" at bounding box center [774, 291] width 418 height 30
drag, startPoint x: 660, startPoint y: 287, endPoint x: 594, endPoint y: 290, distance: 66.1
click at [594, 290] on input "wylial" at bounding box center [774, 291] width 418 height 30
click at [628, 302] on input "wylial" at bounding box center [774, 291] width 418 height 30
drag, startPoint x: 638, startPoint y: 290, endPoint x: 525, endPoint y: 298, distance: 113.3
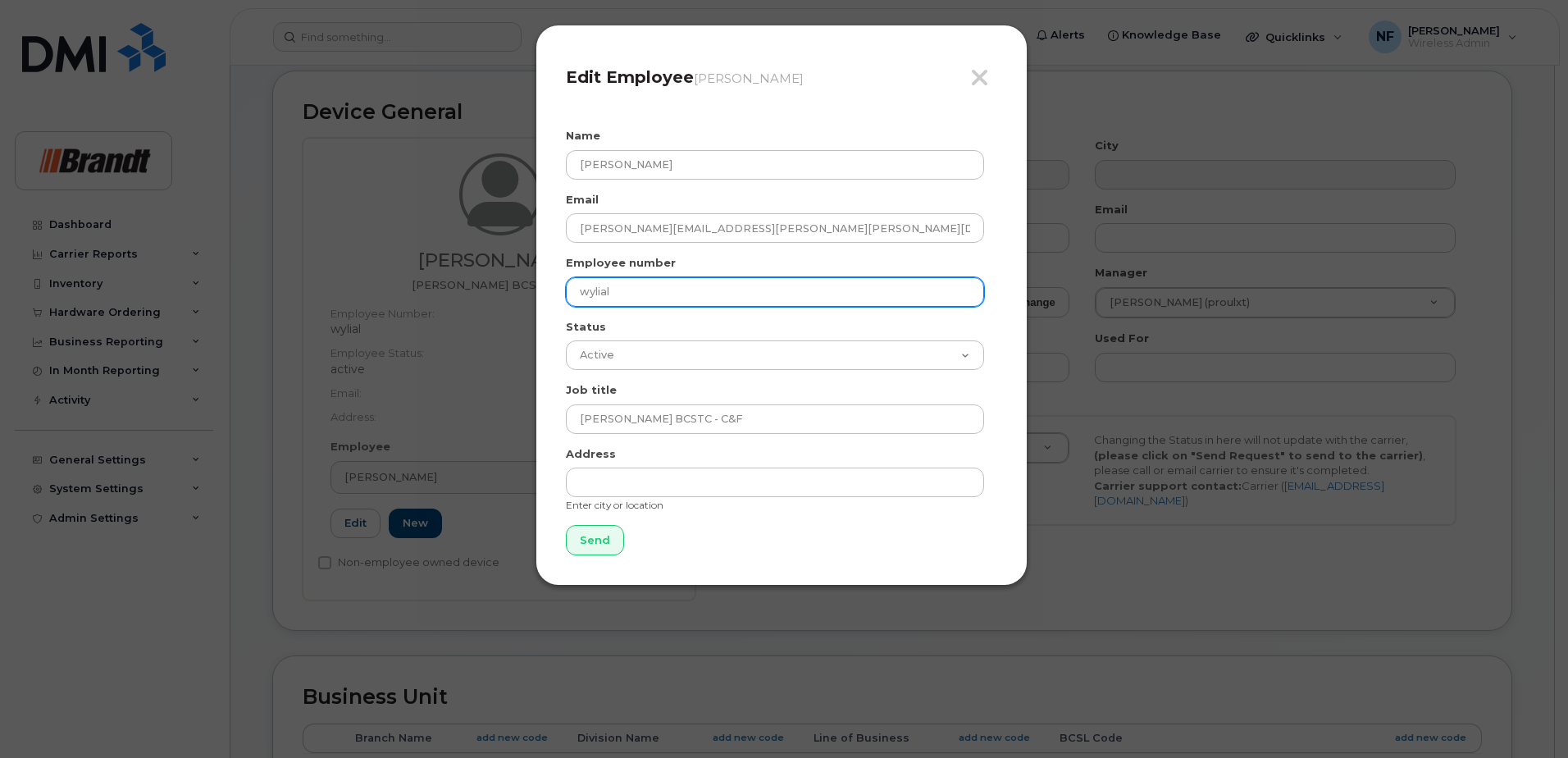
click at [525, 298] on div "Close Edit Employee Allen Wylie Name Stephanie Fortin Email Stephanie.Fortin@br…" at bounding box center [784, 379] width 1568 height 758
paste input "Fortste"
type input "Fortste"
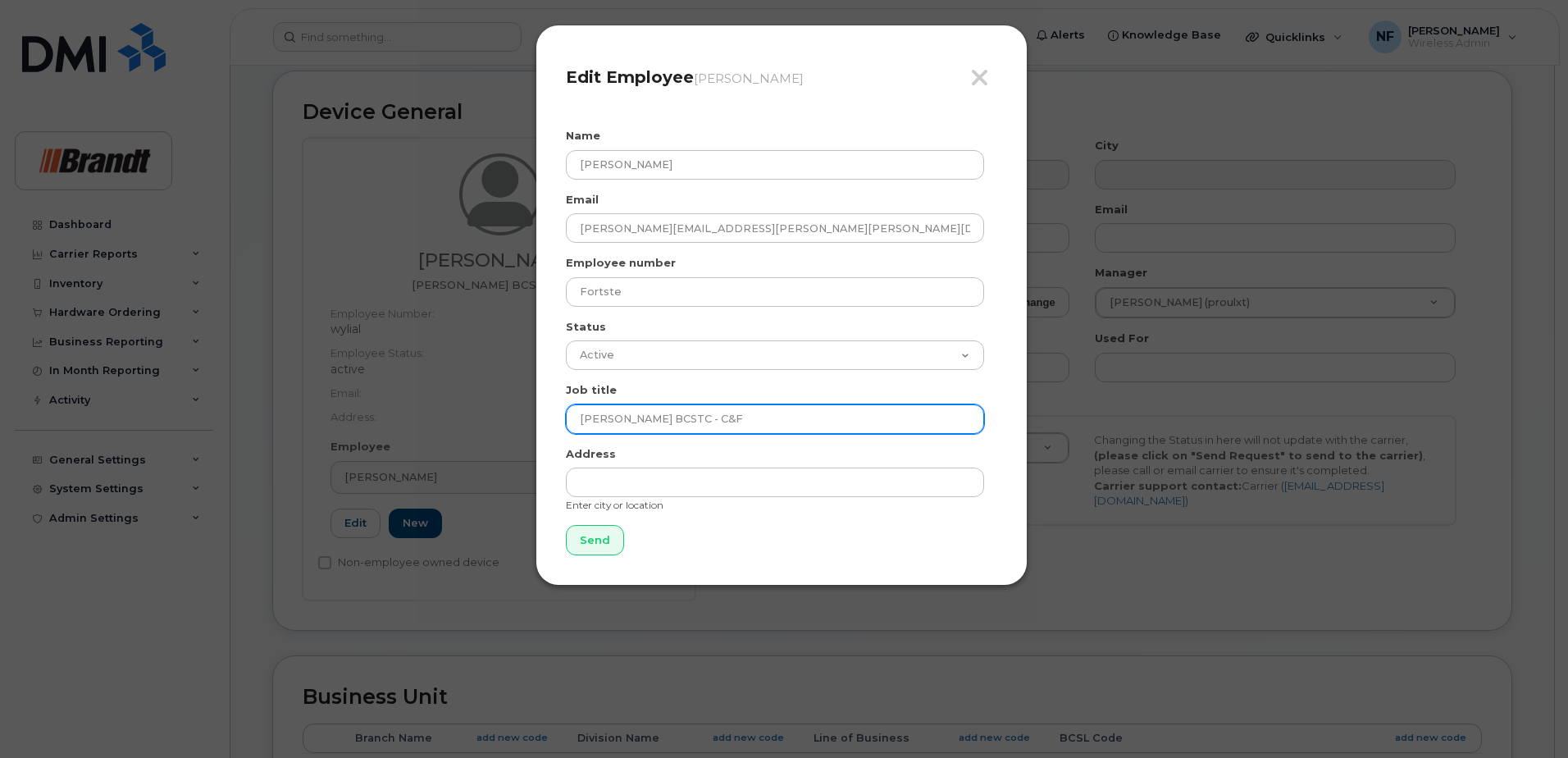
drag, startPoint x: 711, startPoint y: 420, endPoint x: 474, endPoint y: 429, distance: 237.2
click at [474, 430] on div "Close Edit Employee Allen Wylie Name Stephanie Fortin Email Stephanie.Fortin@br…" at bounding box center [784, 379] width 1568 height 758
type input "Foreman"
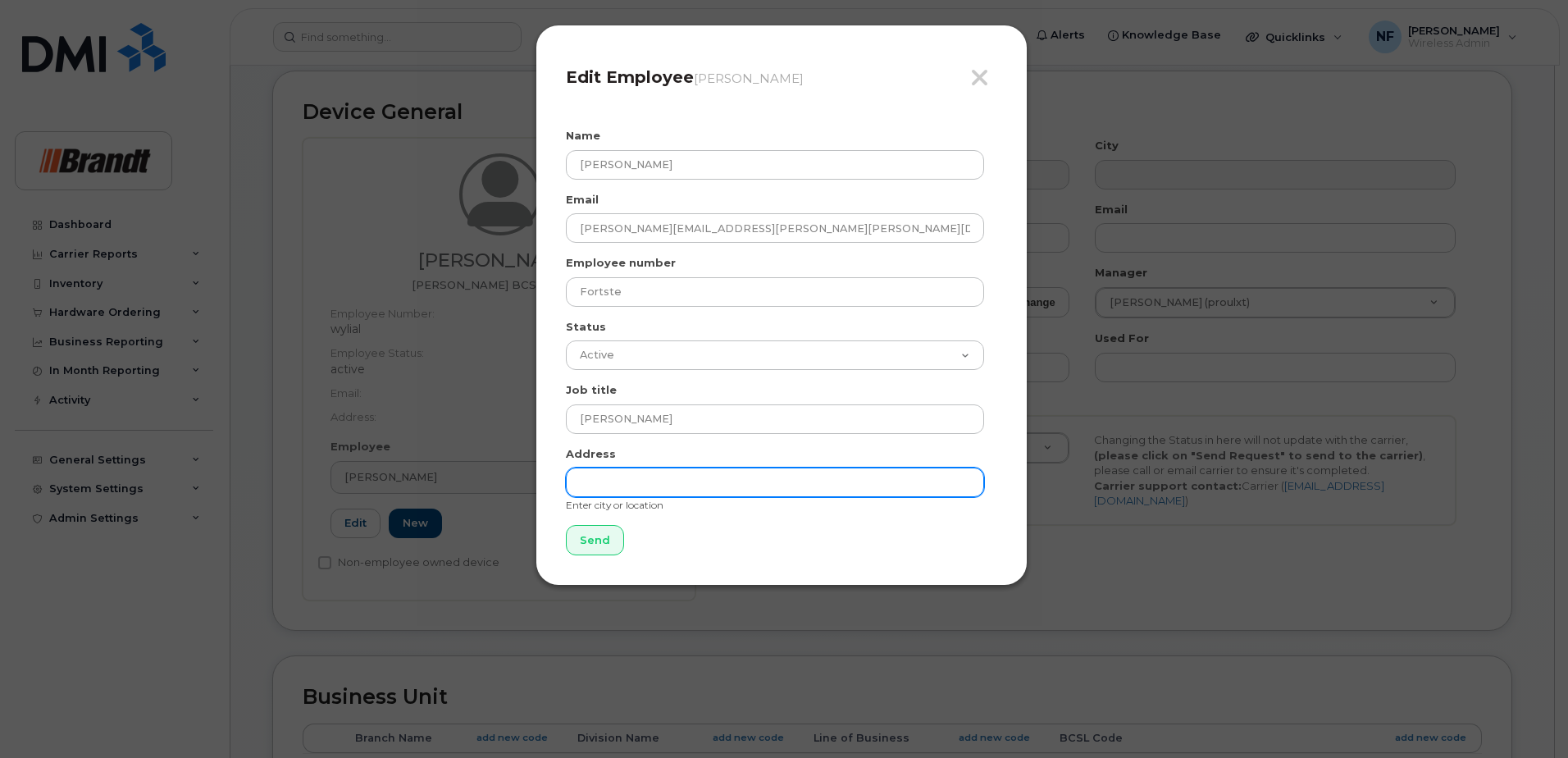
click at [609, 487] on input "text" at bounding box center [774, 482] width 418 height 30
drag, startPoint x: 639, startPoint y: 486, endPoint x: 518, endPoint y: 491, distance: 121.1
click at [518, 491] on div "Close Edit Employee Allen Wylie Name Stephanie Fortin Email Stephanie.Fortin@br…" at bounding box center [784, 379] width 1568 height 758
type input "Timmins"
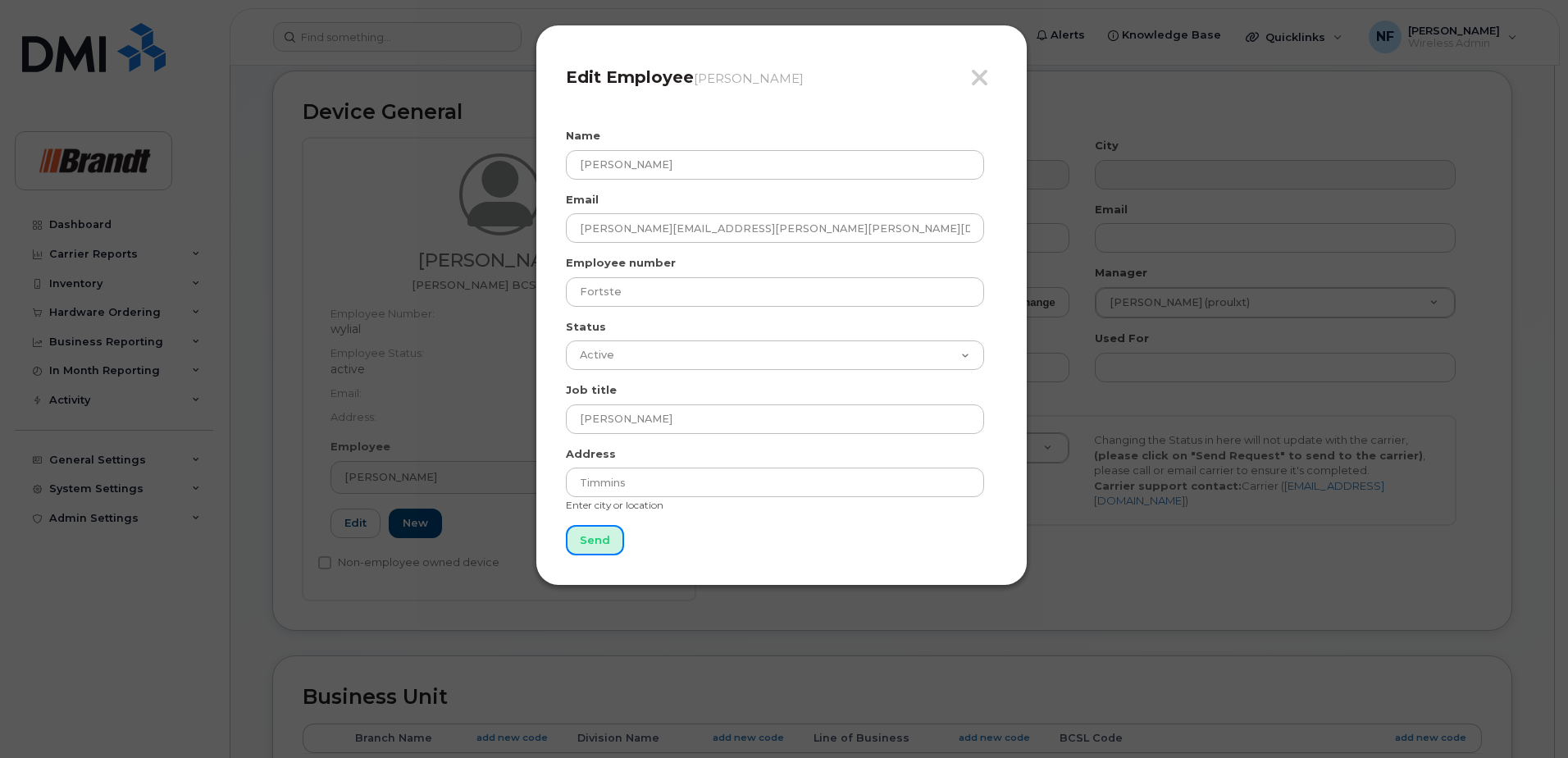
click at [596, 543] on input "Send" at bounding box center [594, 540] width 58 height 31
type input "Send"
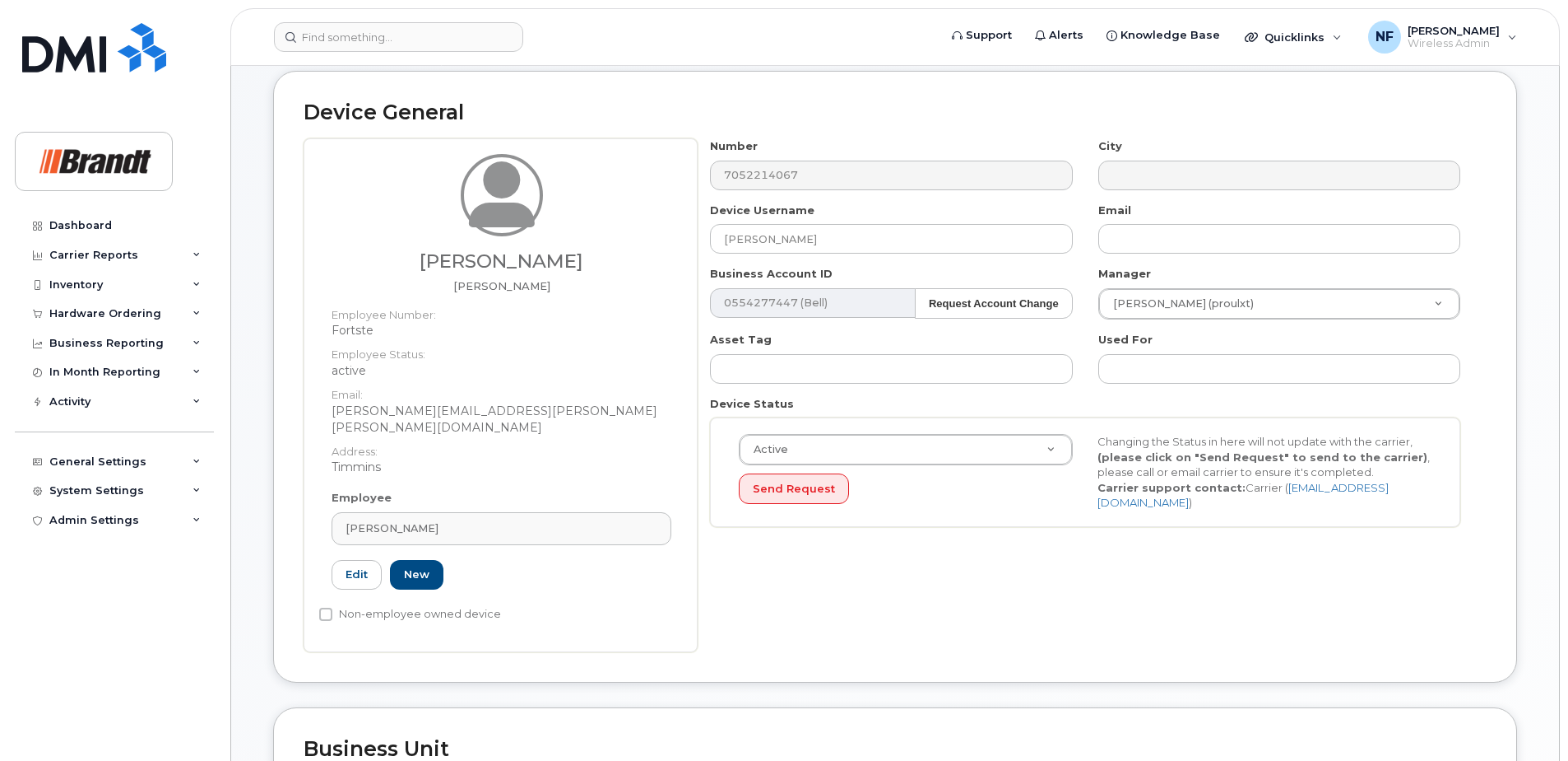
click at [440, 520] on div "Allen Wylie" at bounding box center [501, 528] width 312 height 15
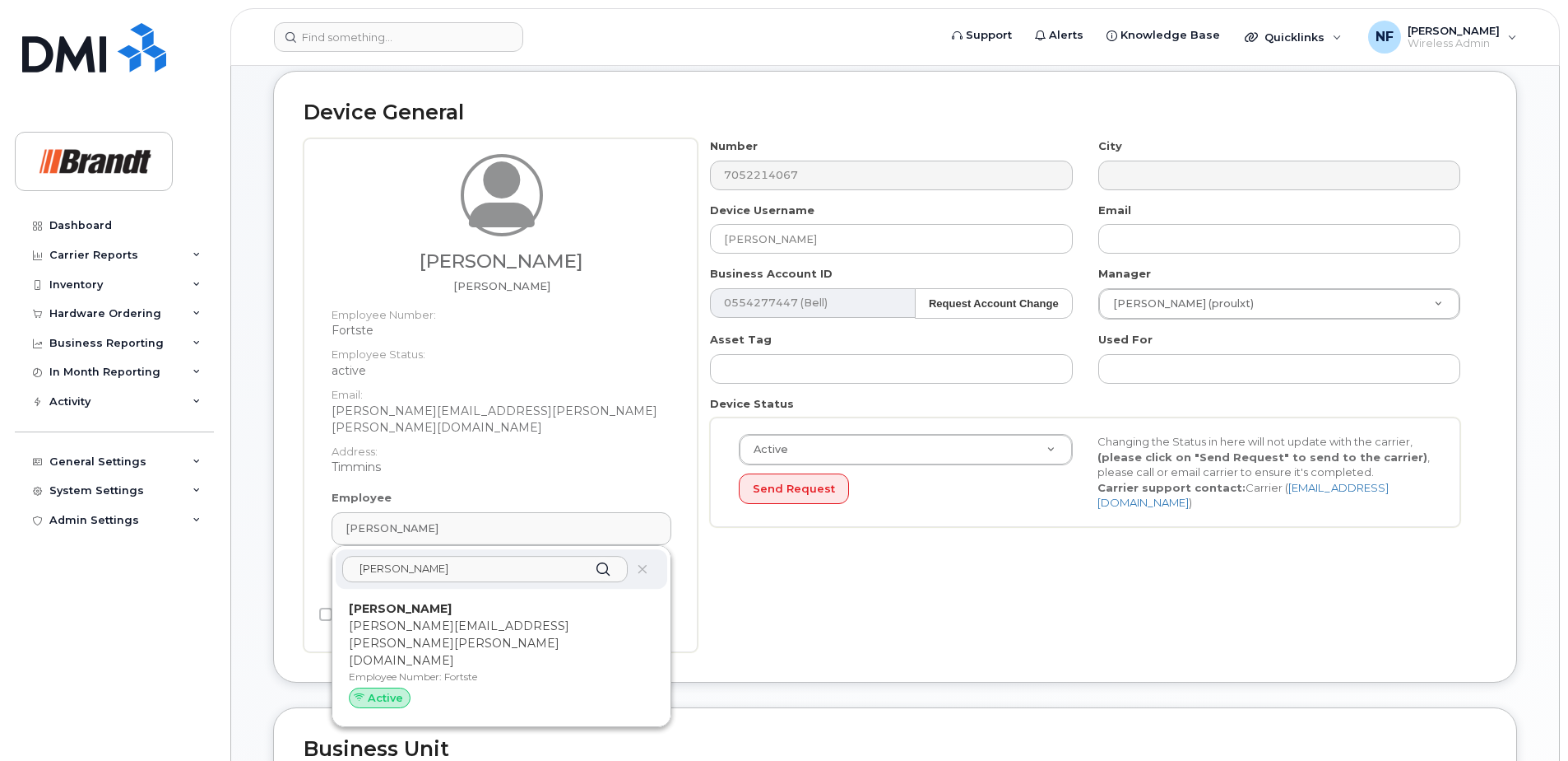
type input "stephanie"
click at [423, 618] on div "Stephanie Fortin Stephanie.Fortin@brandt.ca Employee Number: Fortste Active" at bounding box center [501, 658] width 305 height 115
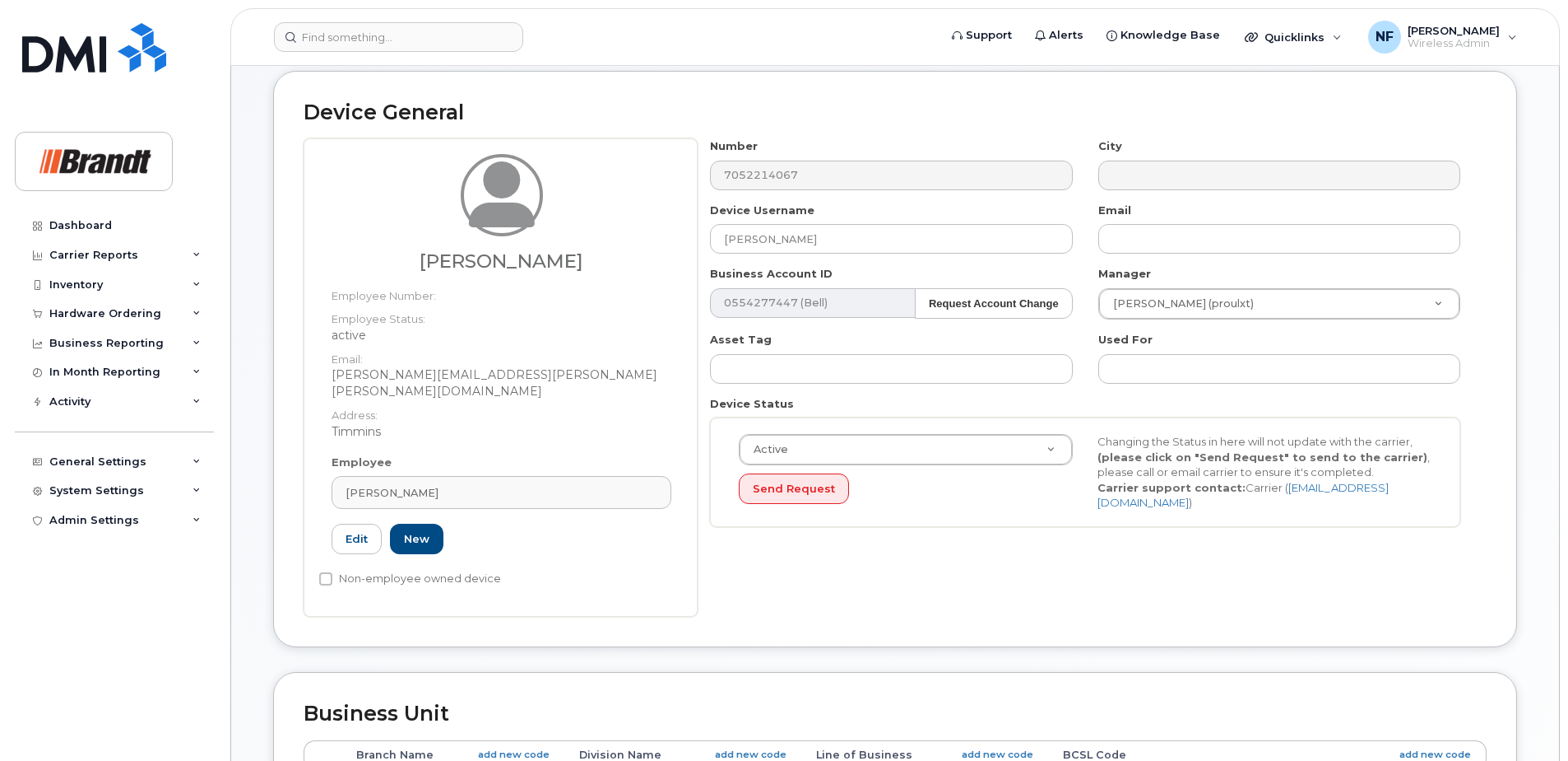
type input "Fortste"
type input "stephanie.fortin@brandt.ca"
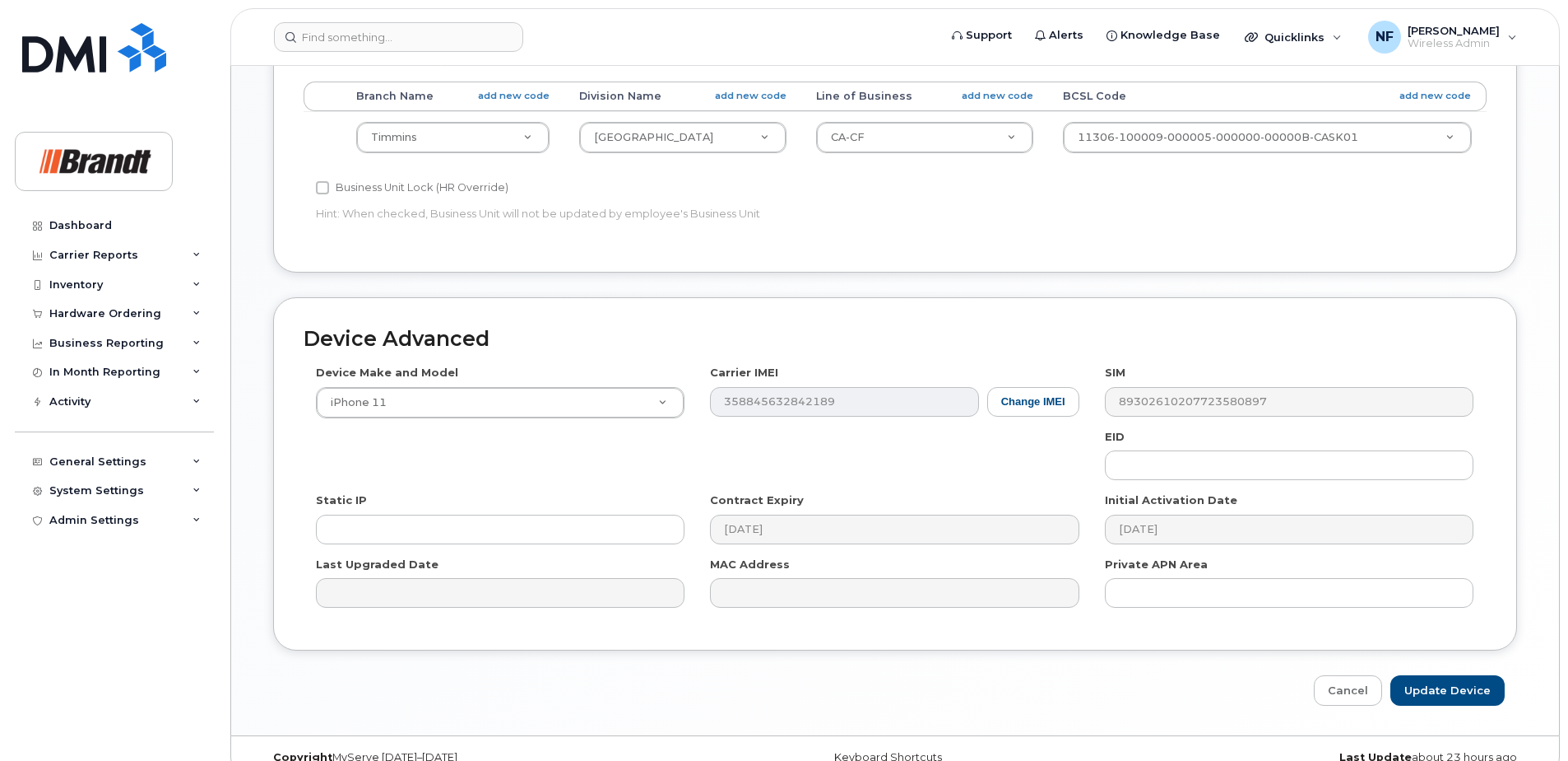
scroll to position [834, 0]
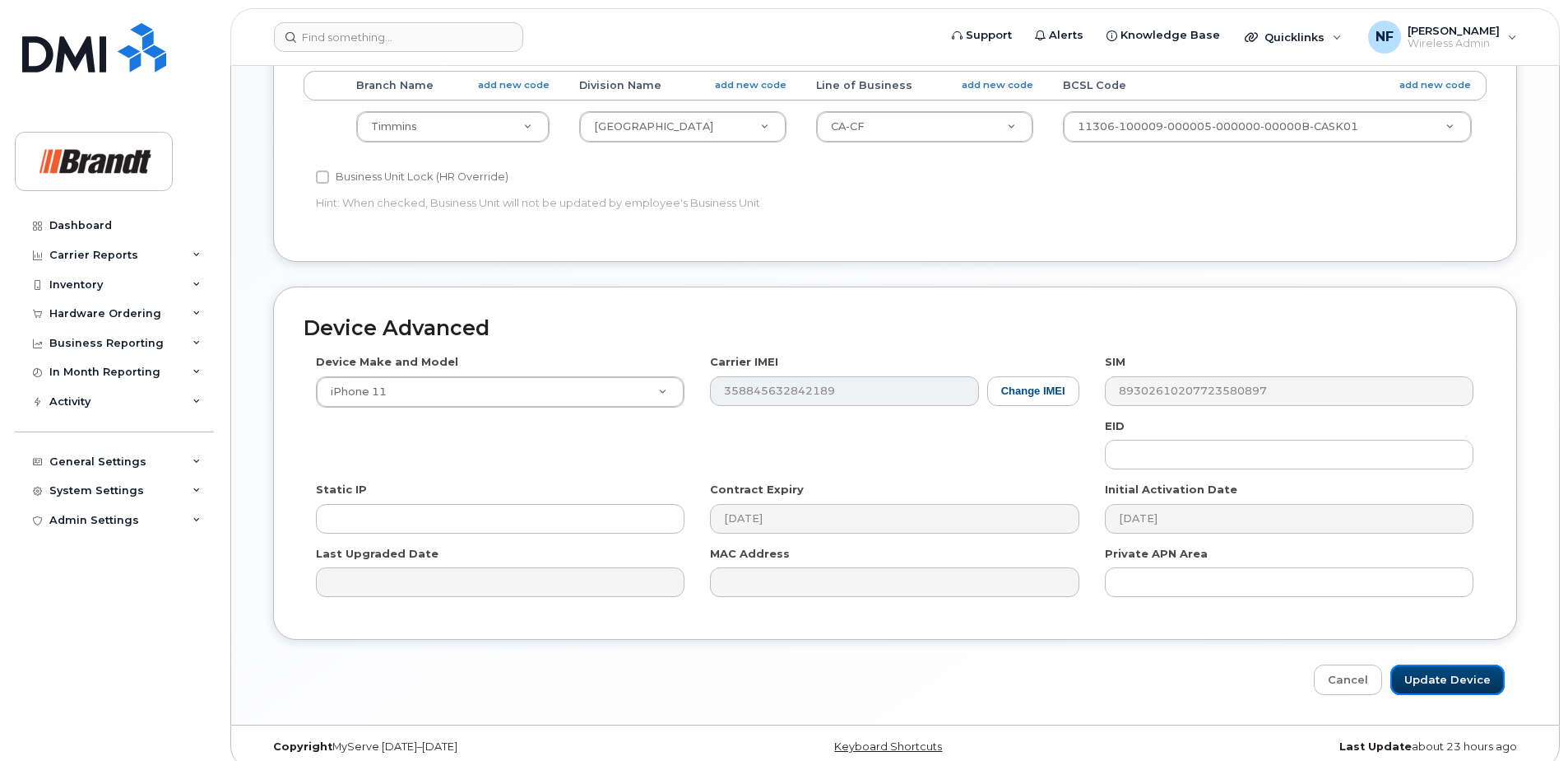
click at [1467, 672] on input "Update Device" at bounding box center [1448, 680] width 115 height 31
type input "Saving..."
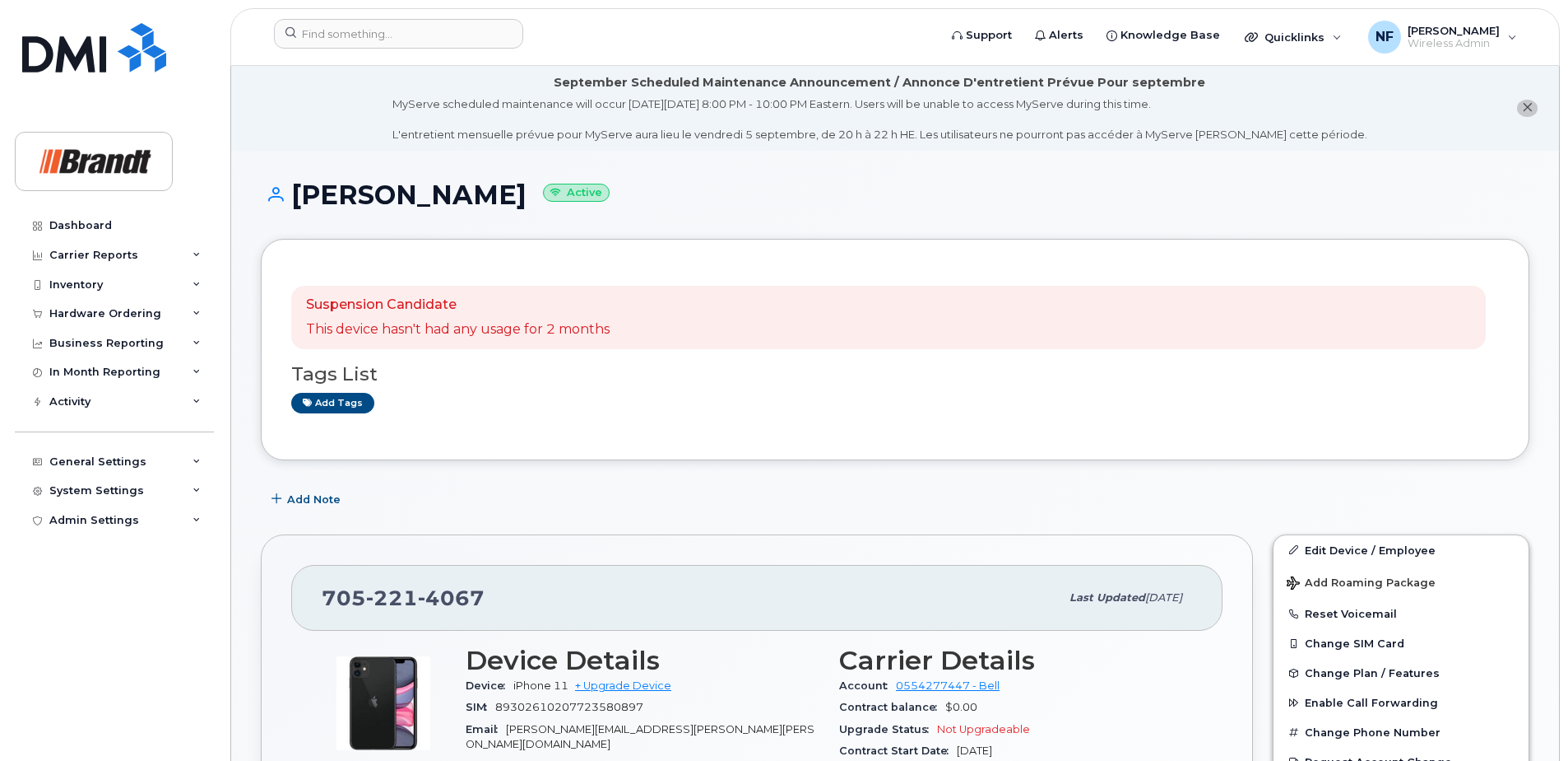
click at [1527, 113] on span "close notification" at bounding box center [1527, 107] width 11 height 13
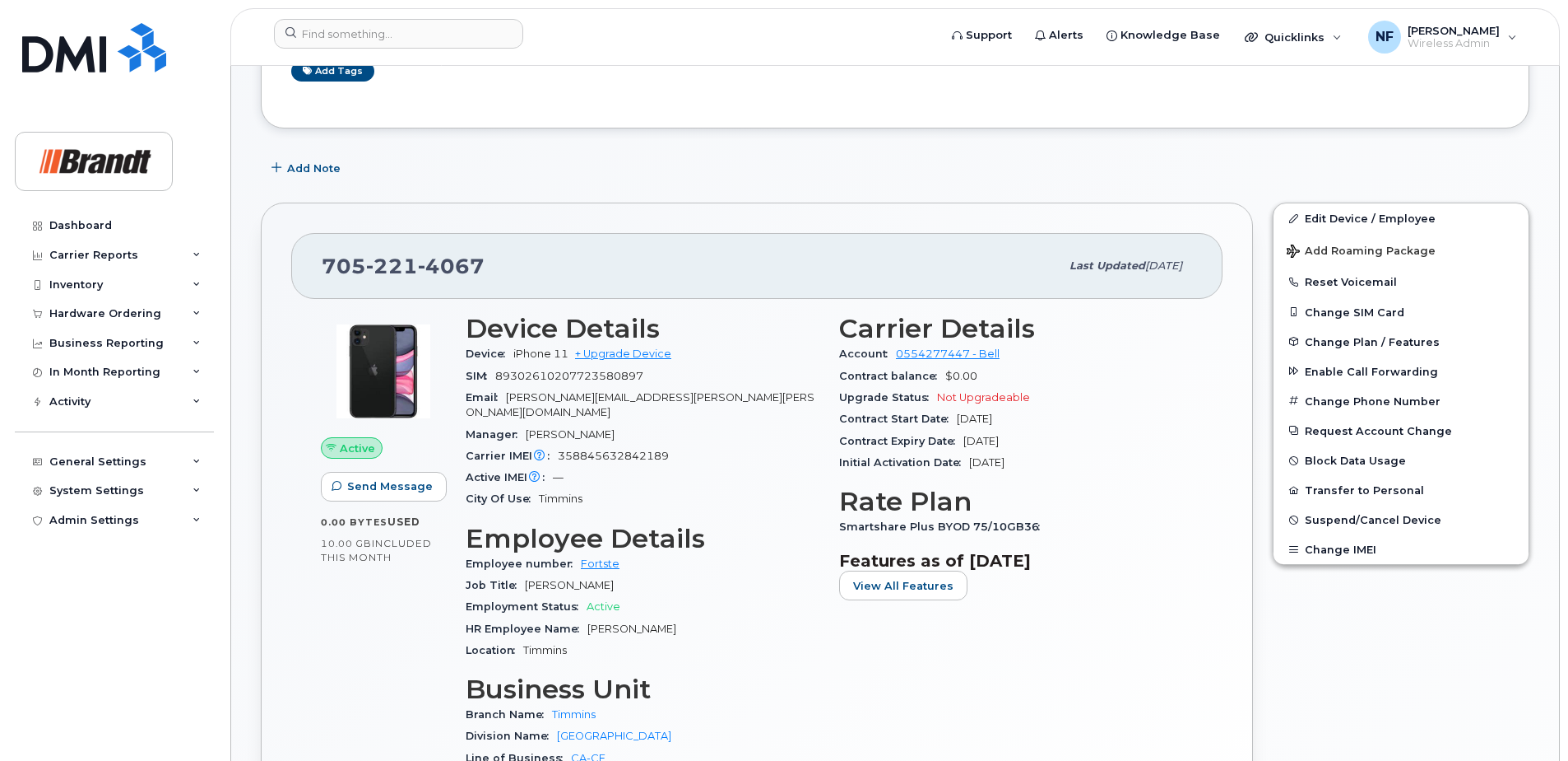
scroll to position [411, 0]
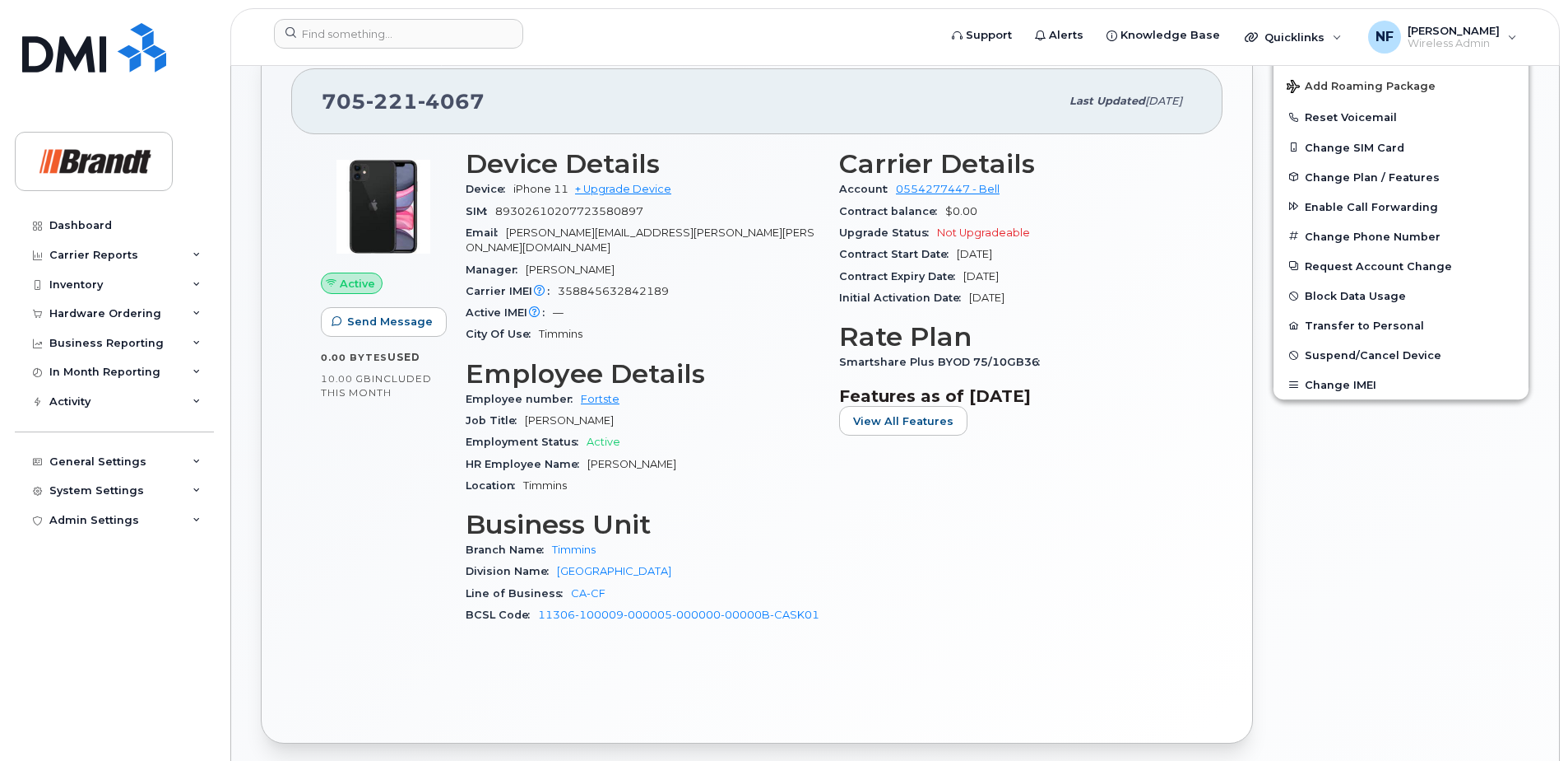
click at [633, 285] on span "358845632842189" at bounding box center [614, 291] width 111 height 12
copy span "358845632842189"
click at [454, 39] on input at bounding box center [399, 33] width 250 height 30
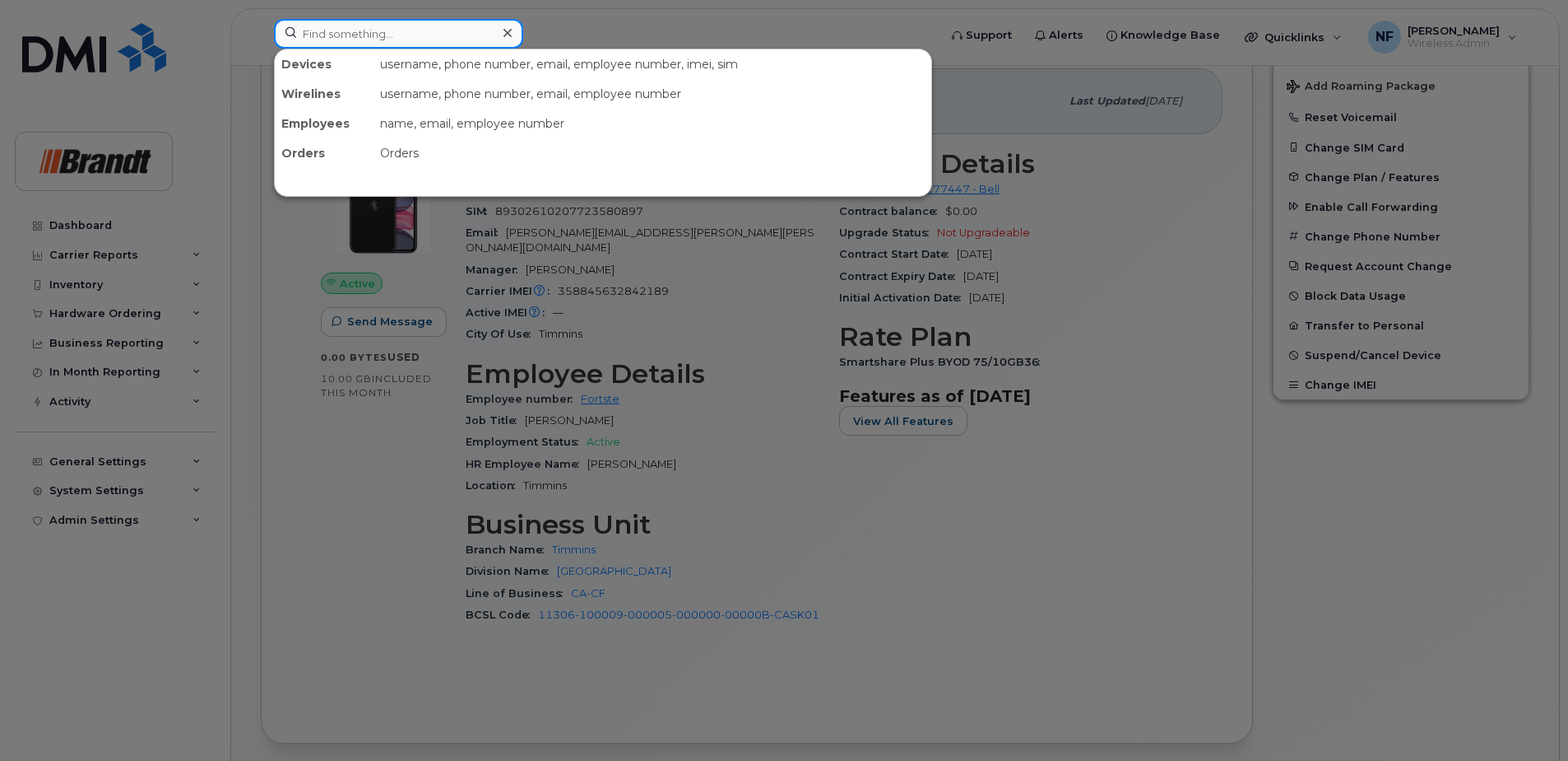
type input "d"
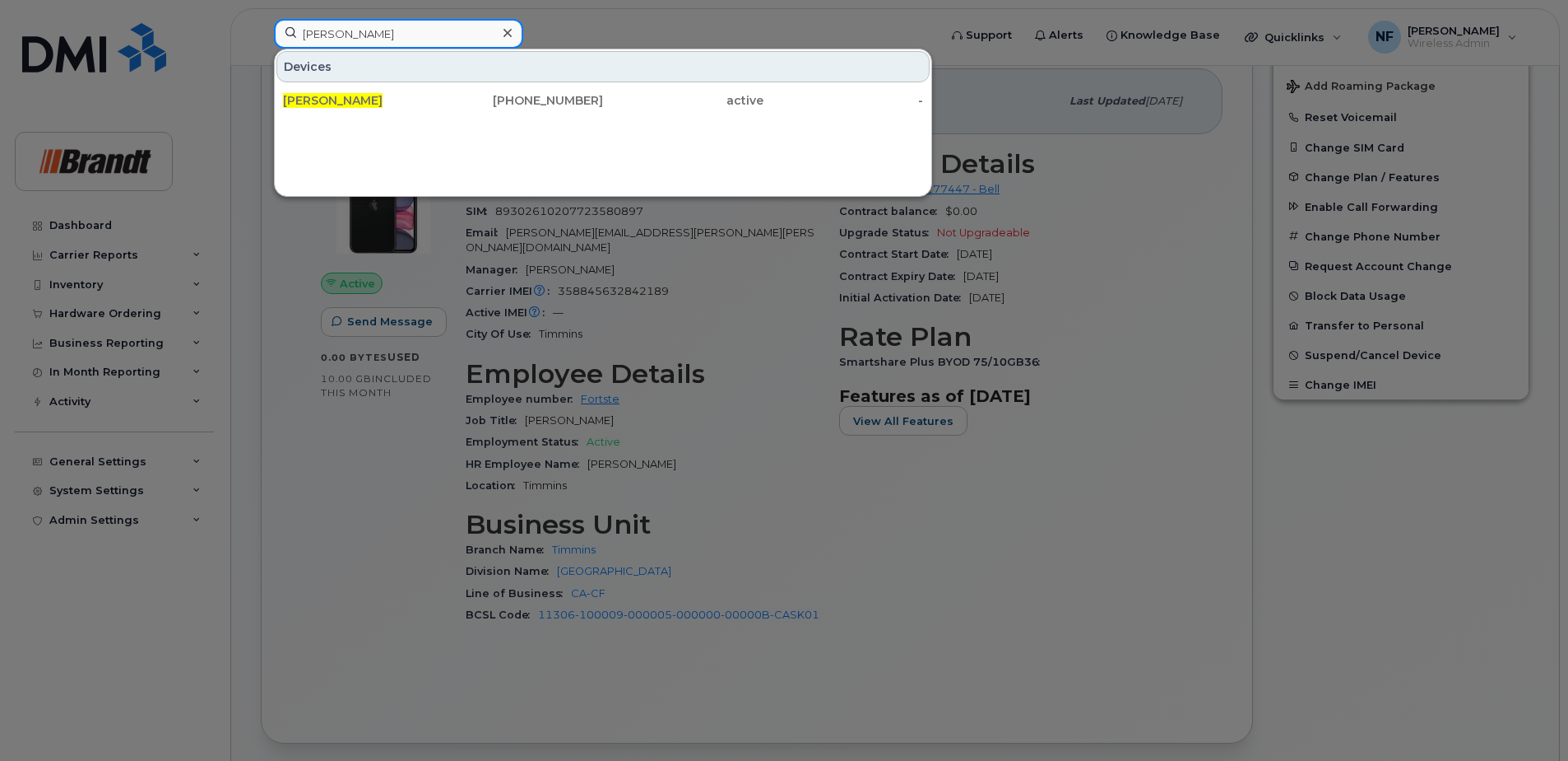
type input "david kessel"
click at [462, 94] on div "639-571-4910" at bounding box center [524, 100] width 161 height 16
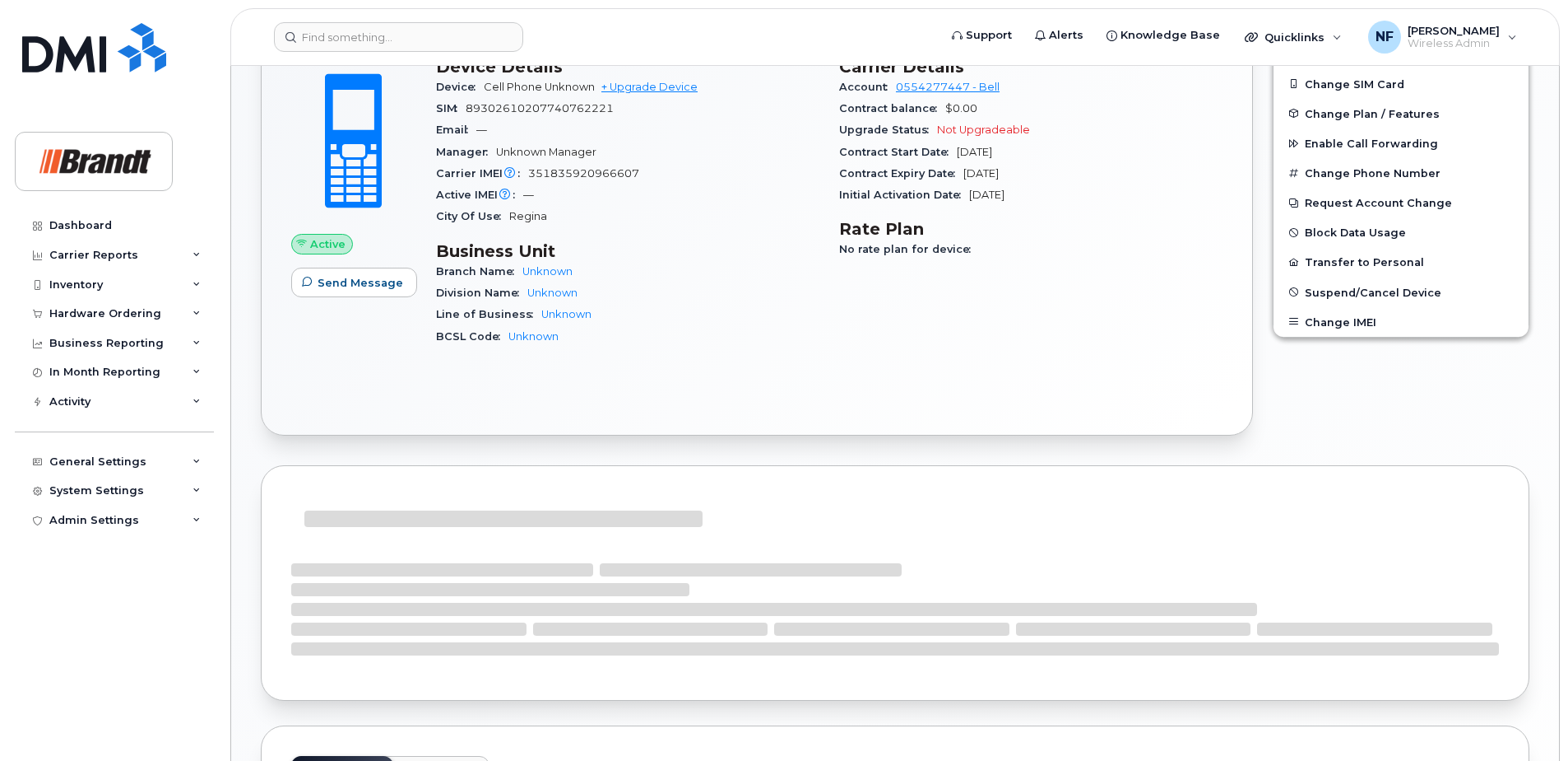
scroll to position [765, 0]
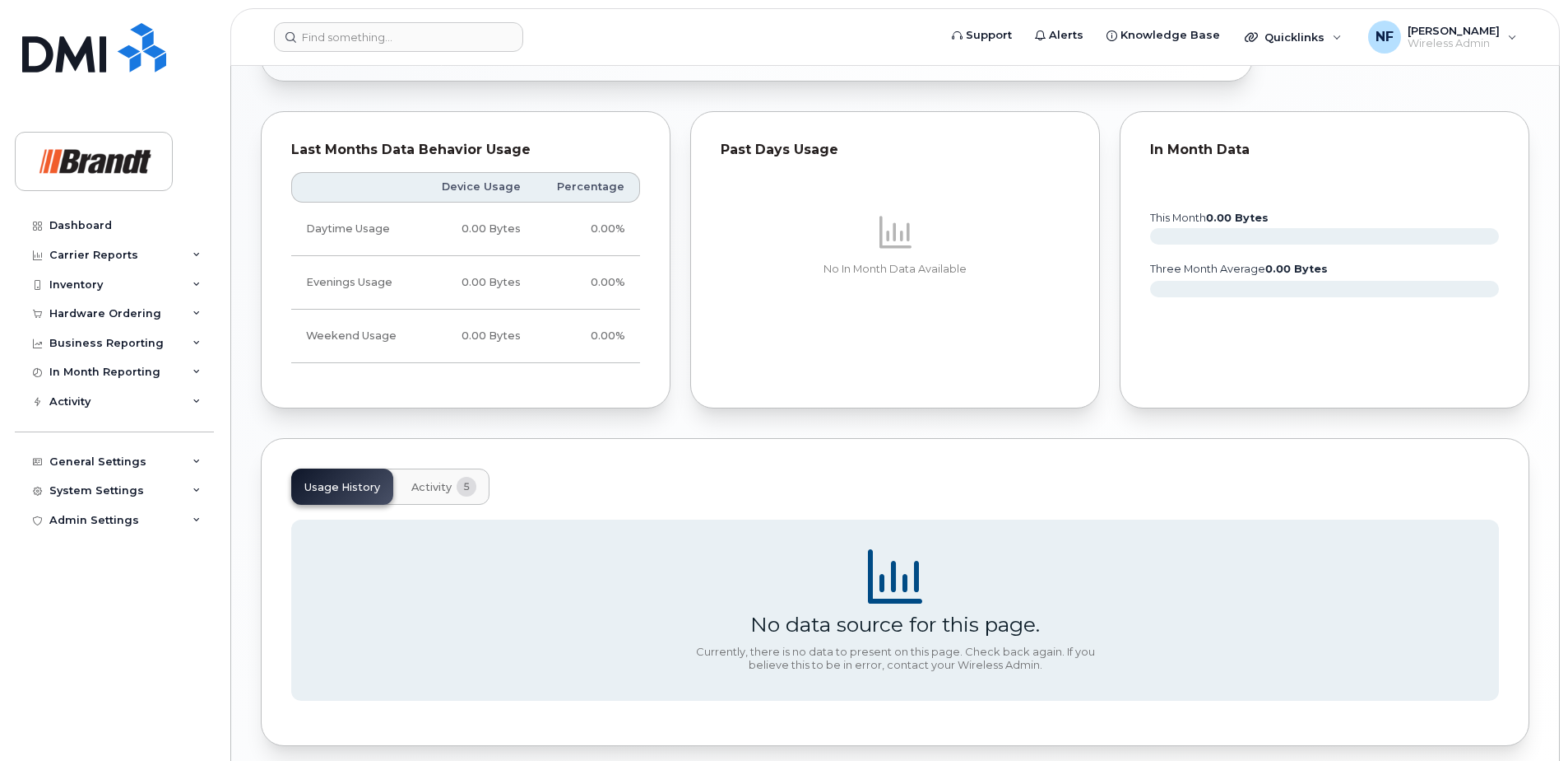
click at [436, 470] on button "Activity 5" at bounding box center [443, 487] width 91 height 36
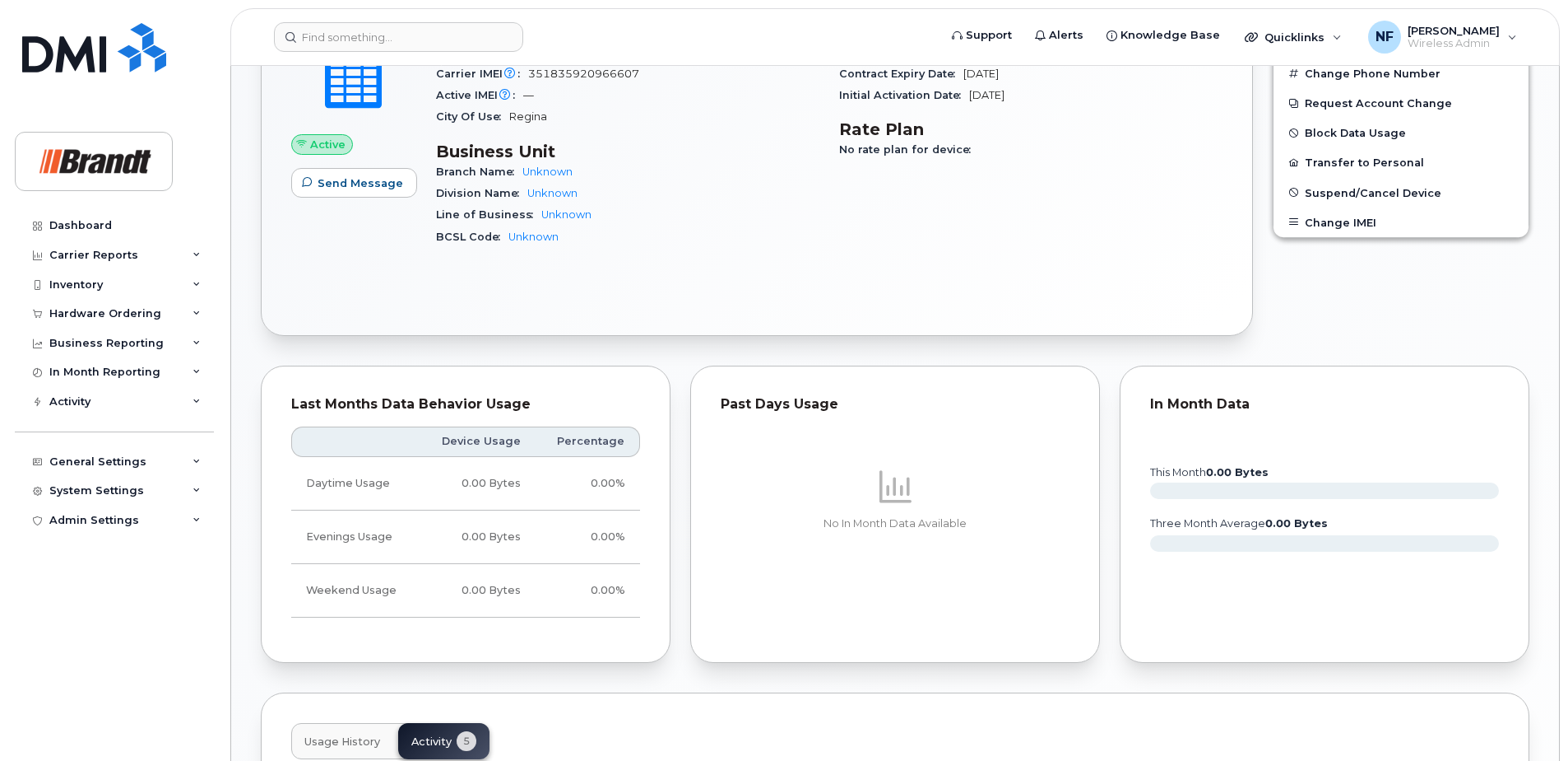
scroll to position [264, 0]
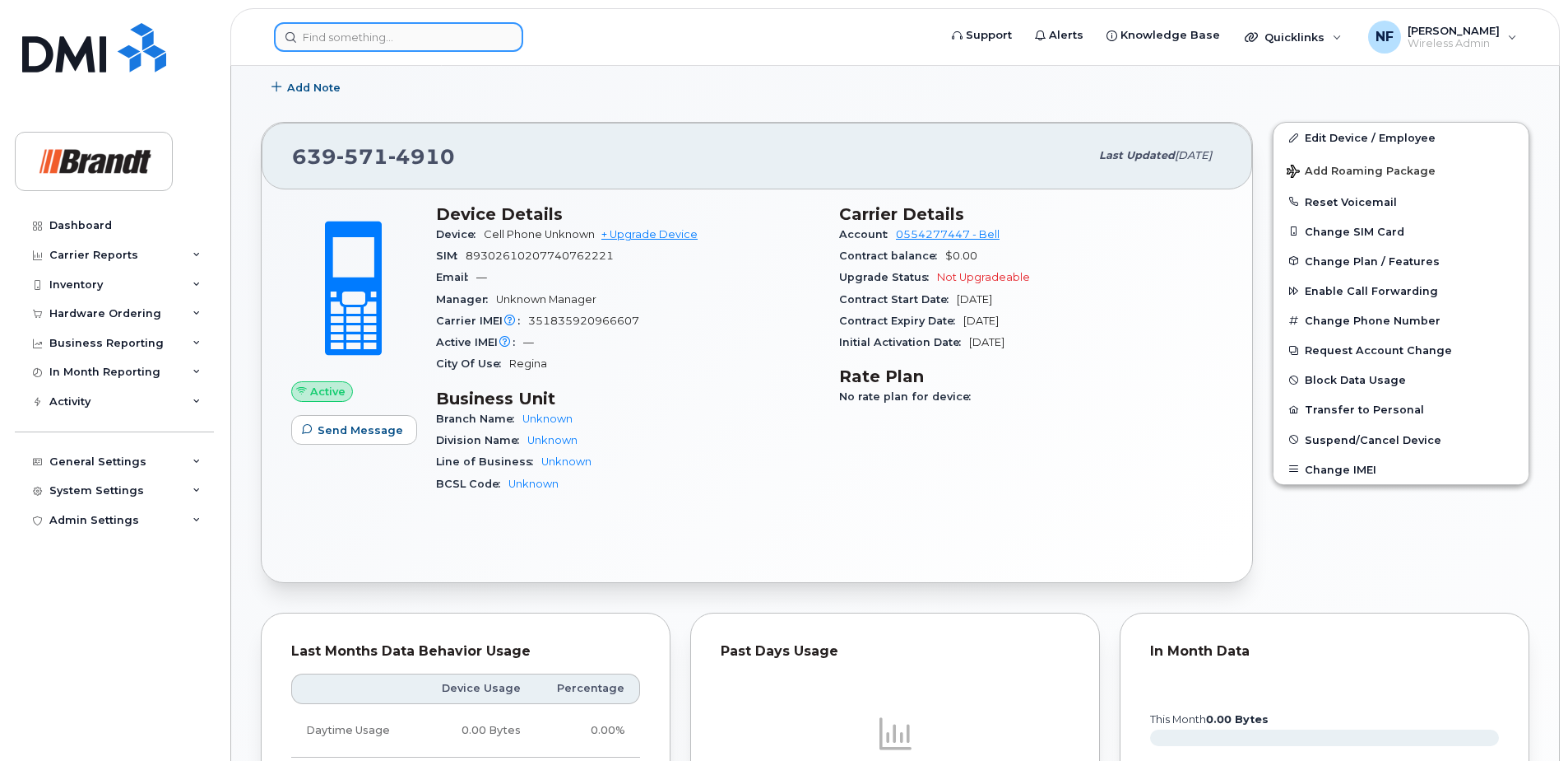
click at [421, 44] on input at bounding box center [399, 37] width 250 height 30
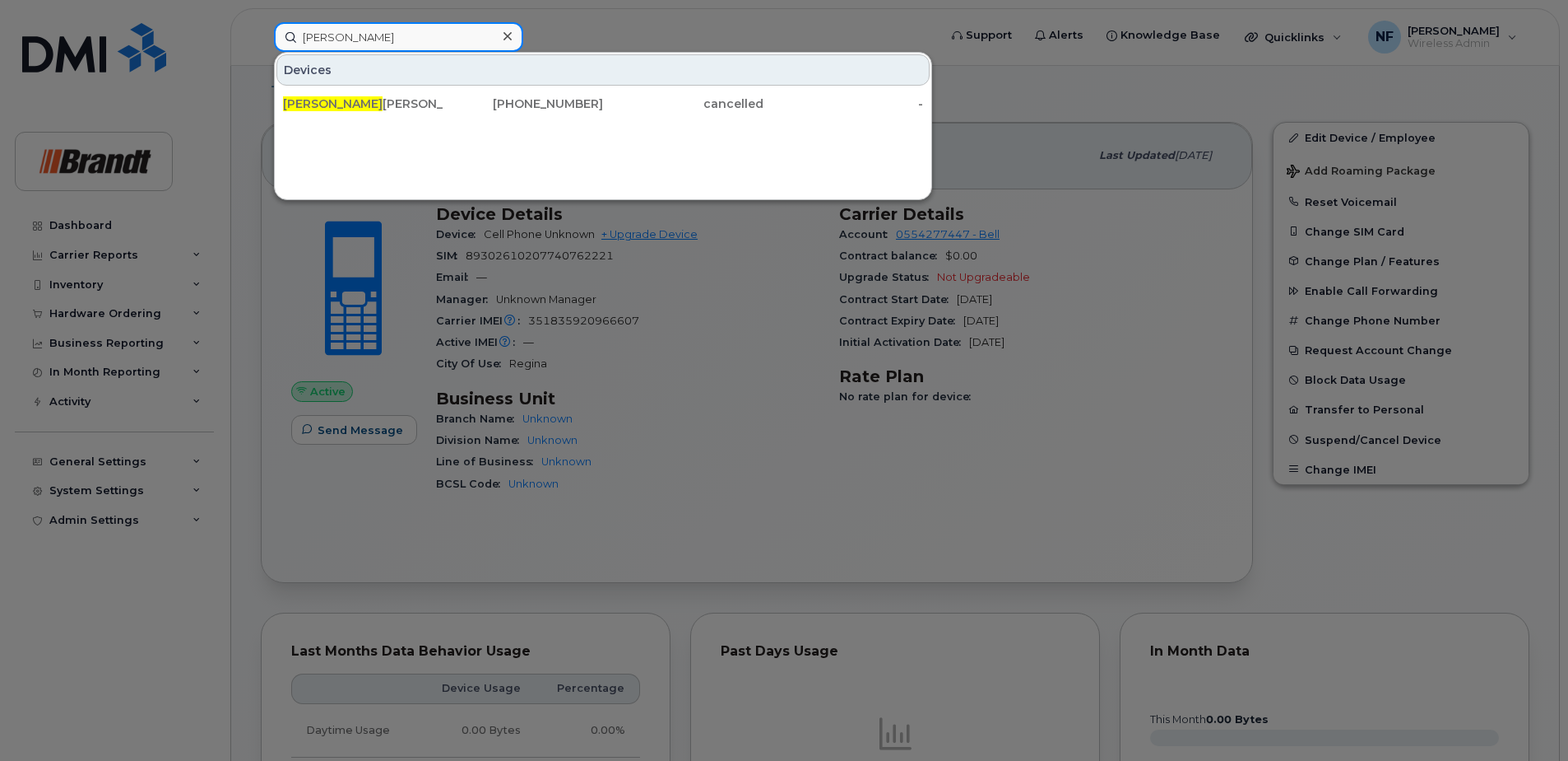
type input "[PERSON_NAME]"
click at [508, 37] on icon at bounding box center [508, 37] width 9 height 9
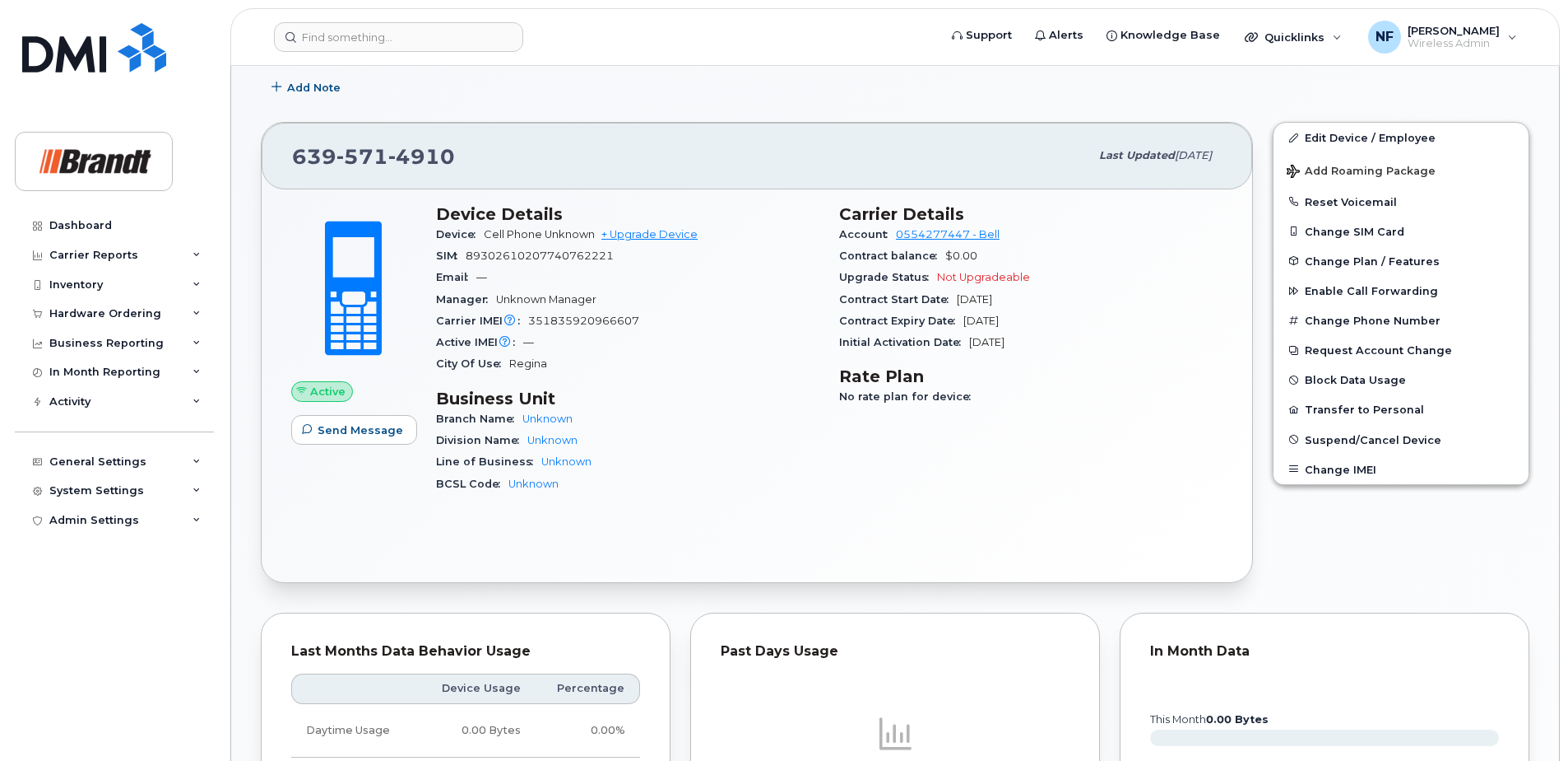
scroll to position [0, 0]
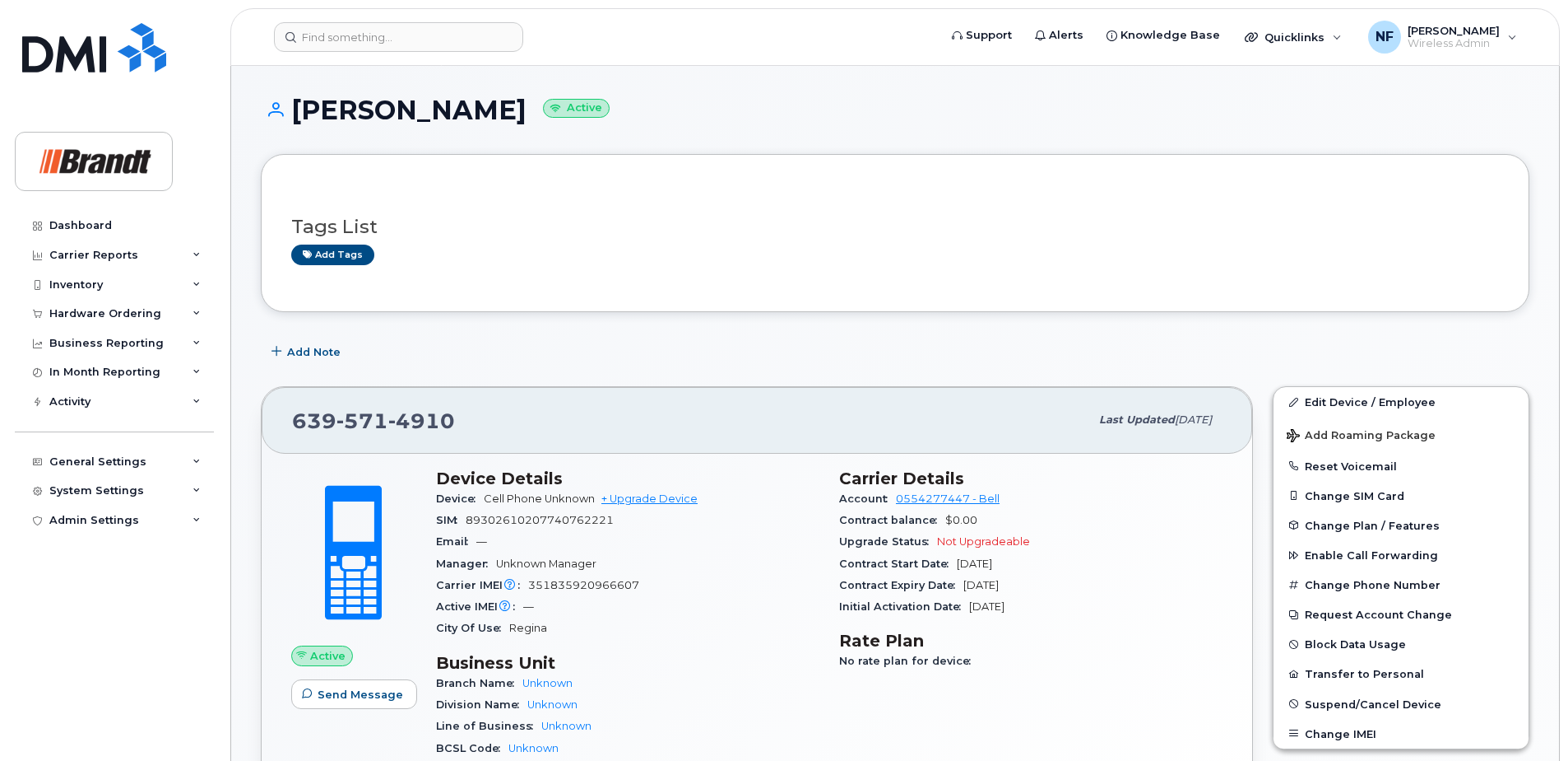
click at [432, 419] on span "4910" at bounding box center [421, 421] width 67 height 25
copy span "[PHONE_NUMBER]"
